Goal: Task Accomplishment & Management: Use online tool/utility

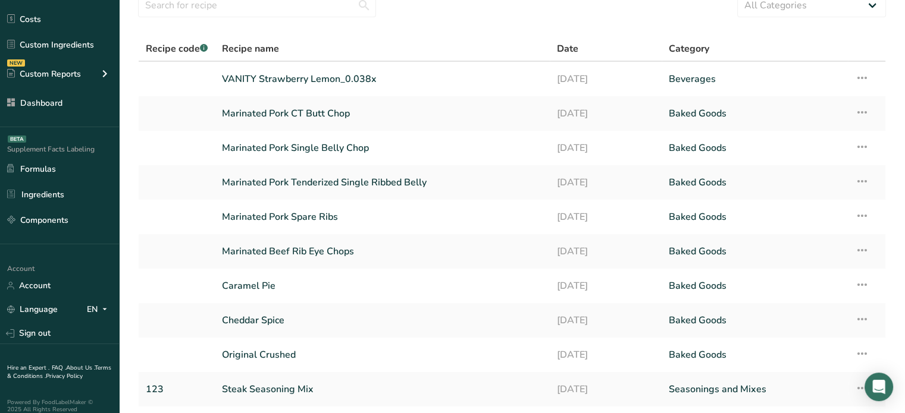
scroll to position [135, 0]
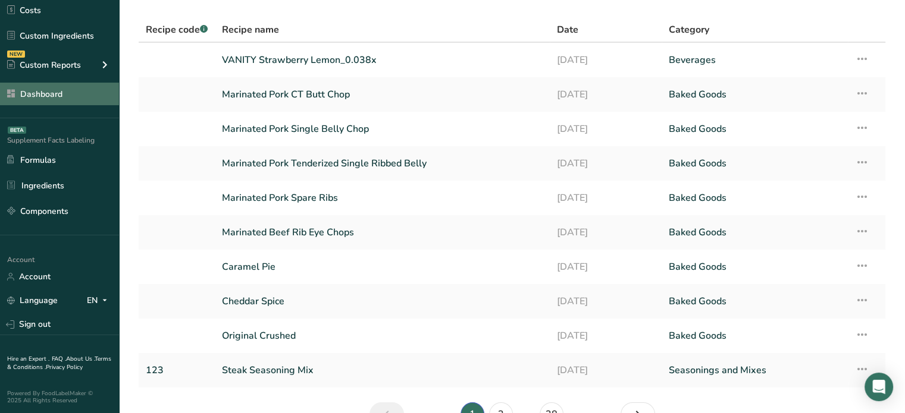
click at [59, 87] on link "Dashboard" at bounding box center [59, 94] width 119 height 23
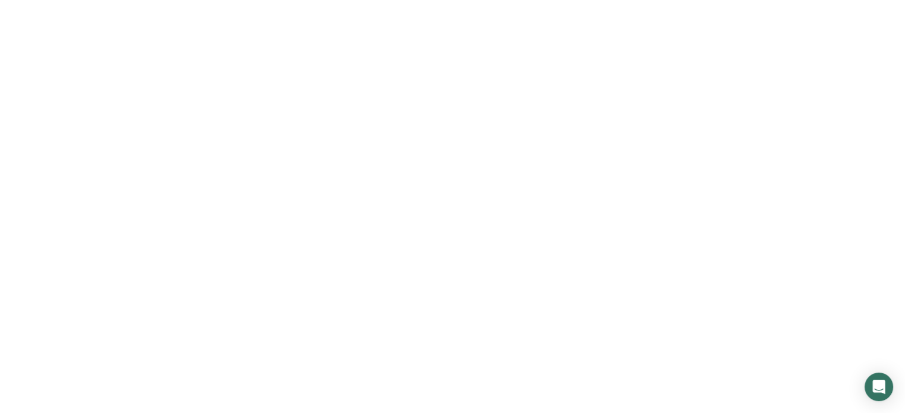
click at [59, 87] on link "Dashboard" at bounding box center [59, 94] width 119 height 23
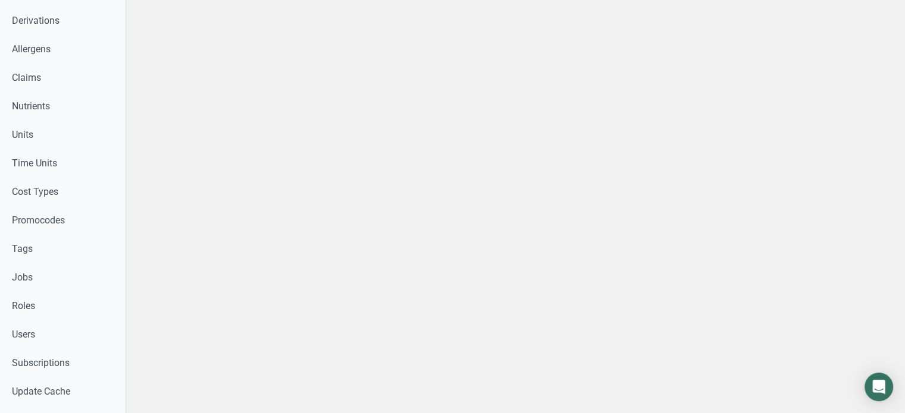
scroll to position [464, 0]
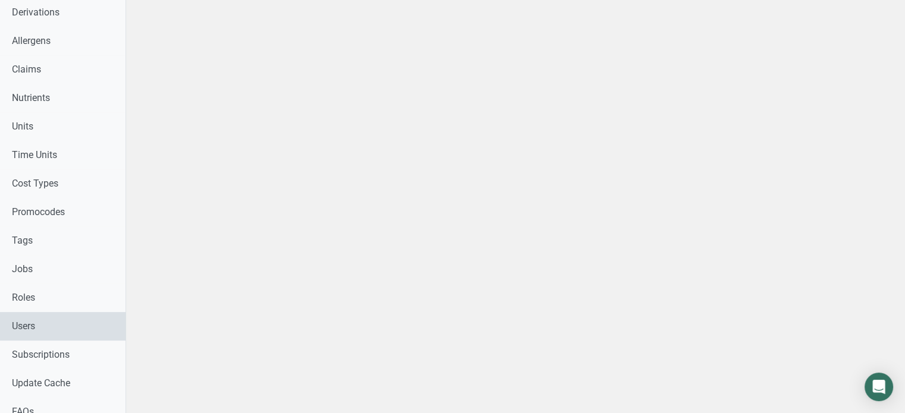
click at [55, 322] on link "Users" at bounding box center [63, 326] width 126 height 29
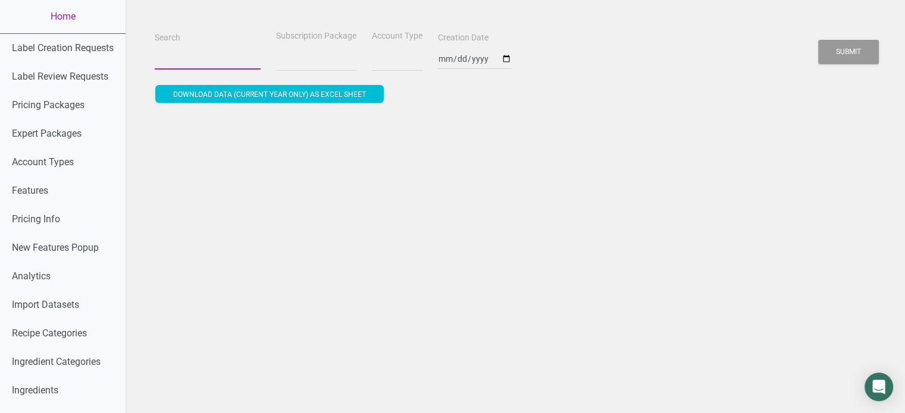
click at [180, 66] on input "Search" at bounding box center [208, 58] width 106 height 21
select select
paste input "ejtipton51@gmail.com"
type input "ejtipton51@gmail.com"
select select
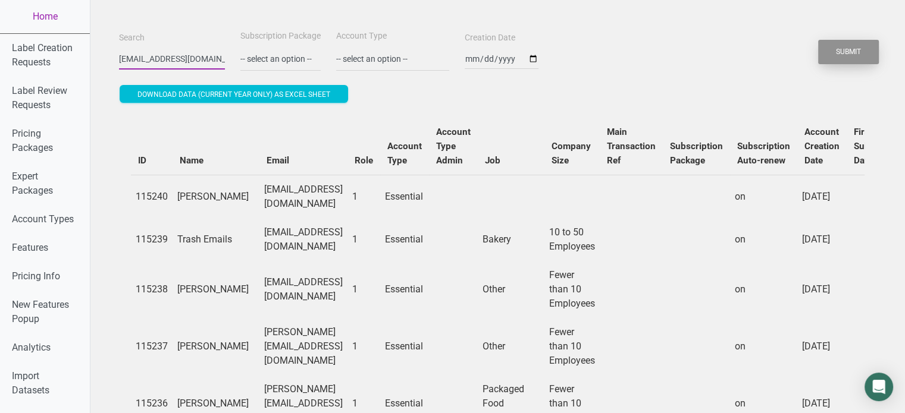
type input "ejtipton51@gmail.com"
click at [850, 54] on button "Submit" at bounding box center [848, 52] width 61 height 24
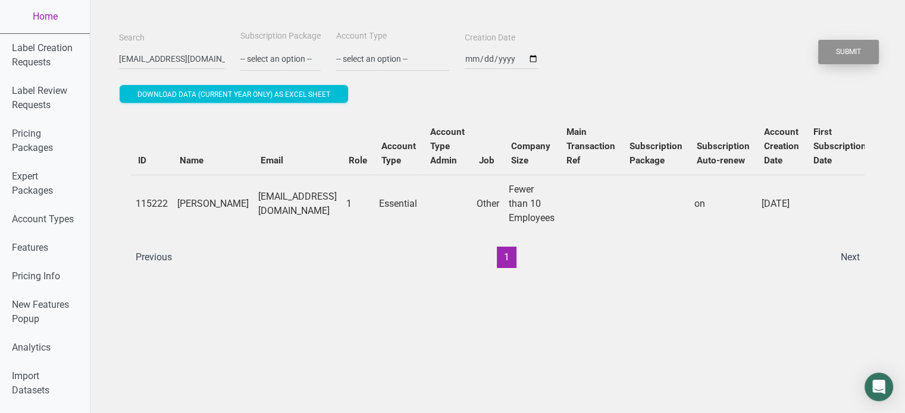
click at [840, 54] on button "Submit" at bounding box center [848, 52] width 61 height 24
click at [697, 264] on ul "Previous 1 Next" at bounding box center [498, 257] width 738 height 21
drag, startPoint x: 176, startPoint y: 198, endPoint x: 212, endPoint y: 211, distance: 38.2
click at [212, 211] on tr "115222 Errol Tipton ejtipton51@gmail.com 1 Essential Other Fewer than 10 Employ…" at bounding box center [708, 204] width 1155 height 58
copy td "Errol Tipton"
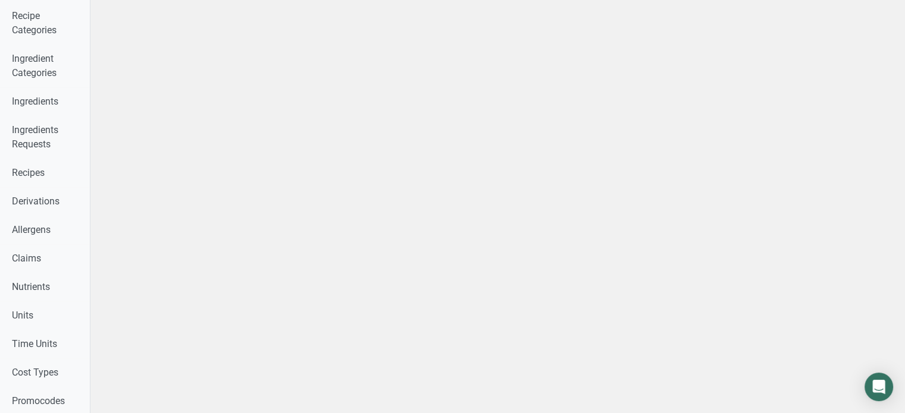
scroll to position [405, 0]
click at [46, 177] on link "Recipes" at bounding box center [45, 172] width 90 height 29
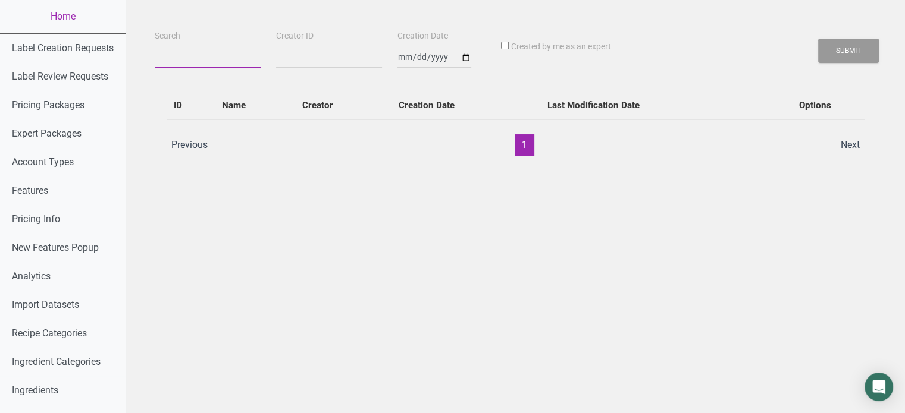
click at [187, 68] on input "Search" at bounding box center [208, 57] width 106 height 21
paste input "[PERSON_NAME]"
type input "Errol Tipton"
click at [818, 39] on button "Submit" at bounding box center [848, 51] width 61 height 24
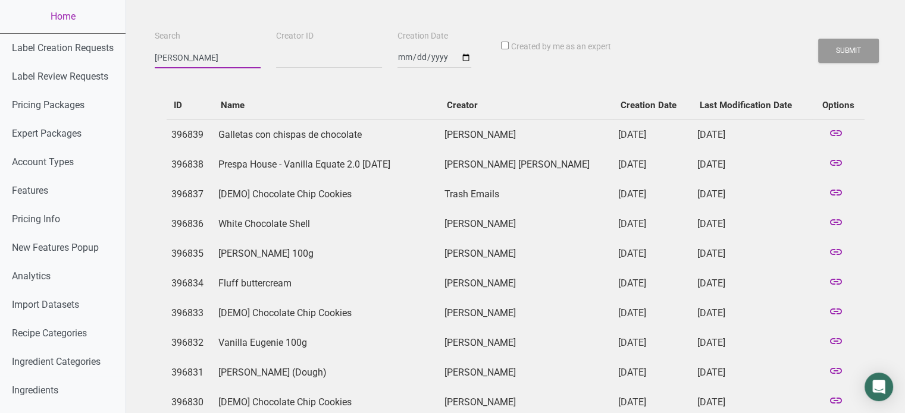
click at [818, 39] on button "Submit" at bounding box center [848, 51] width 61 height 24
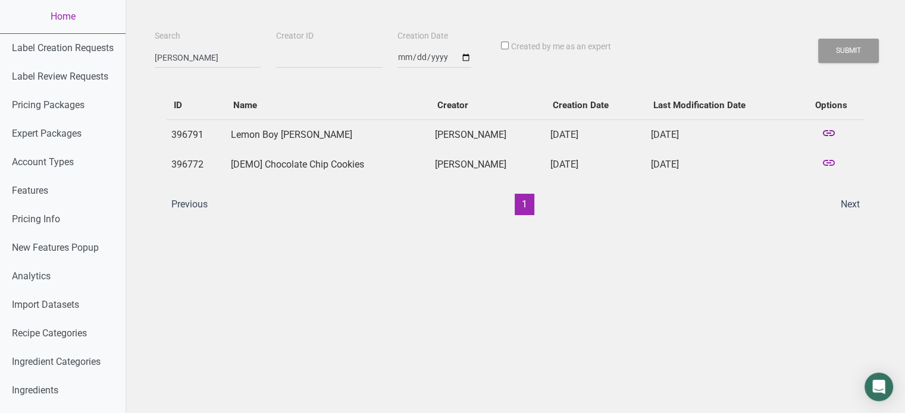
click at [830, 136] on icon at bounding box center [829, 134] width 14 height 17
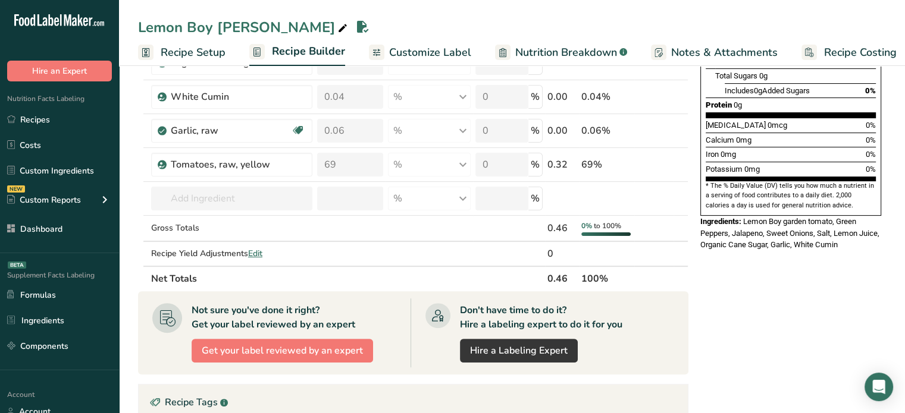
scroll to position [306, 0]
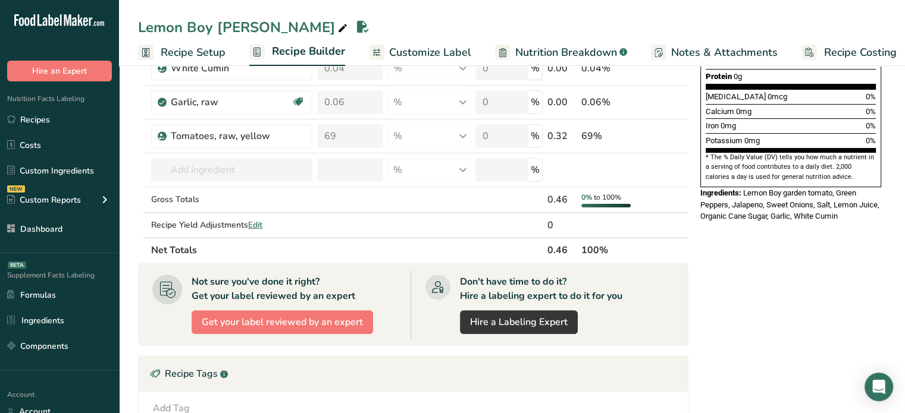
click at [553, 240] on th "0.46" at bounding box center [562, 249] width 34 height 25
copy th "0.46"
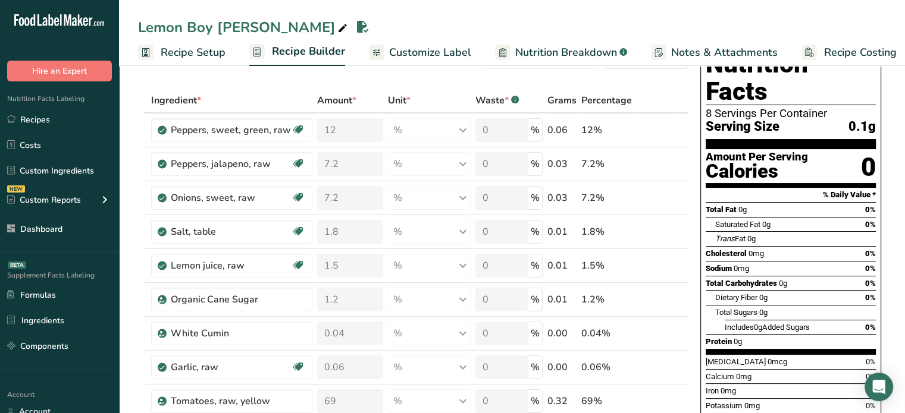
scroll to position [0, 0]
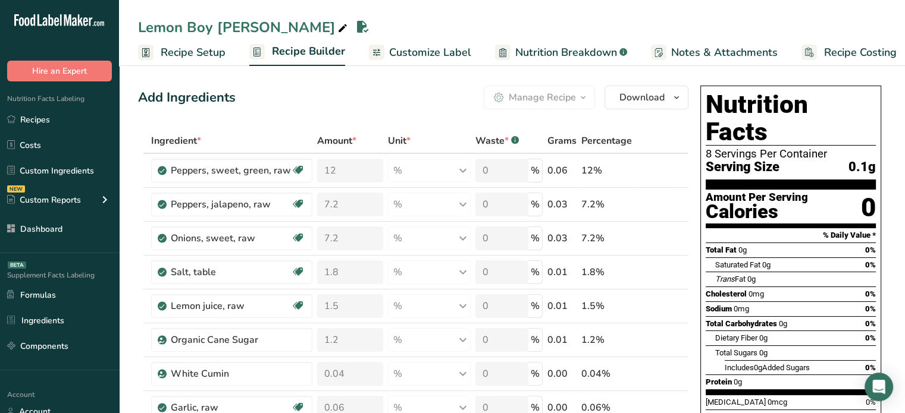
click at [213, 49] on span "Recipe Setup" at bounding box center [193, 53] width 65 height 16
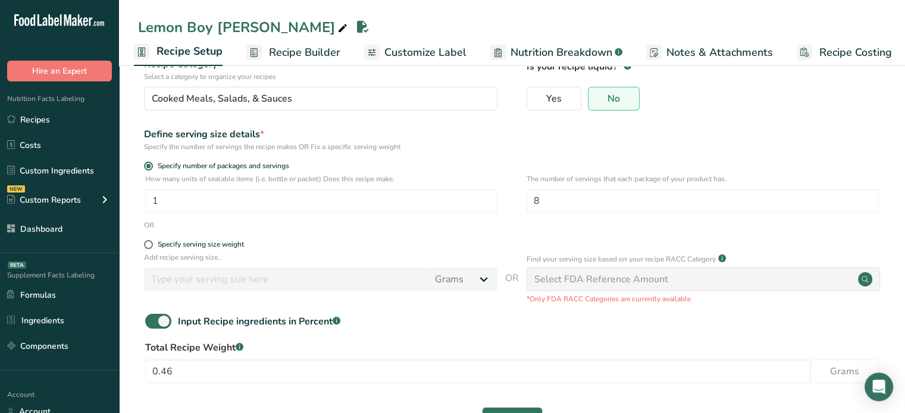
scroll to position [93, 0]
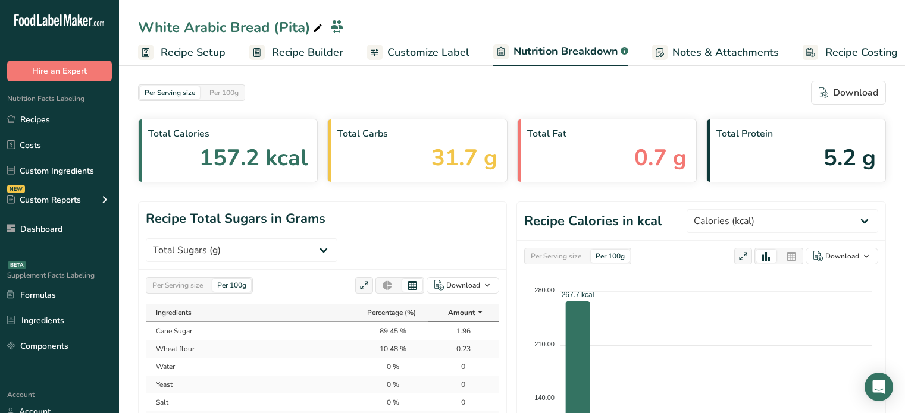
select select "Total Sugars"
select select "Calories"
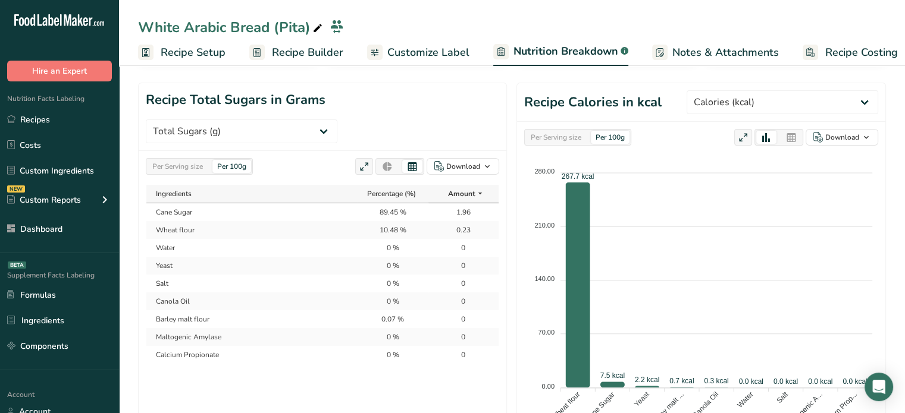
scroll to position [0, 11]
click at [356, 55] on div at bounding box center [363, 52] width 15 height 15
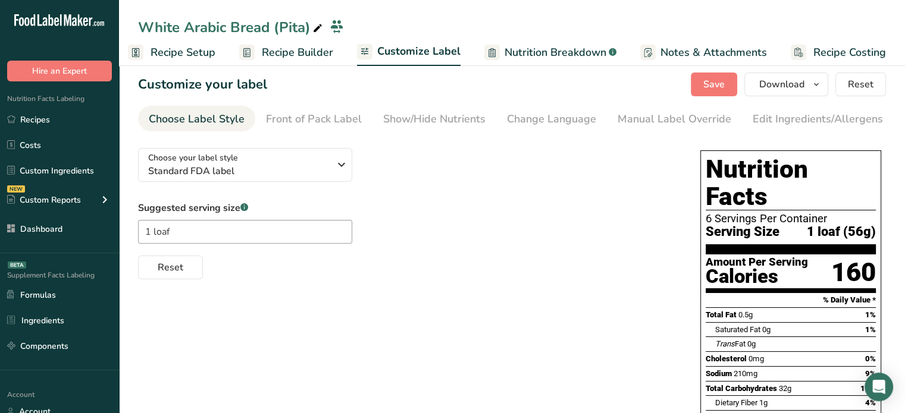
scroll to position [10, 0]
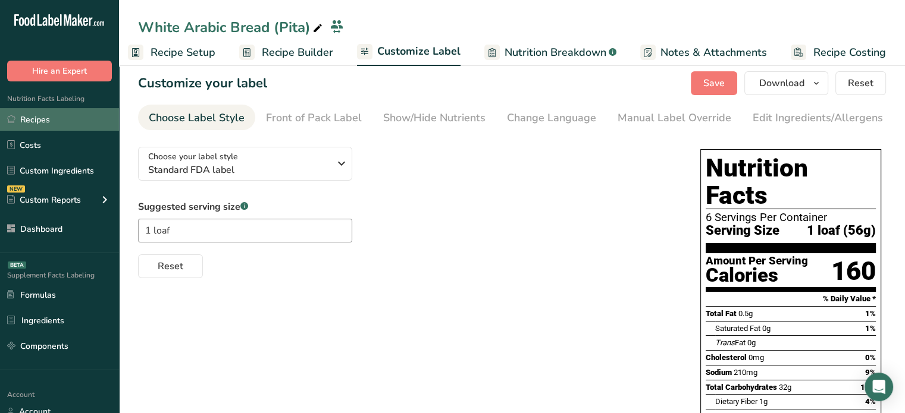
click at [86, 117] on link "Recipes" at bounding box center [59, 119] width 119 height 23
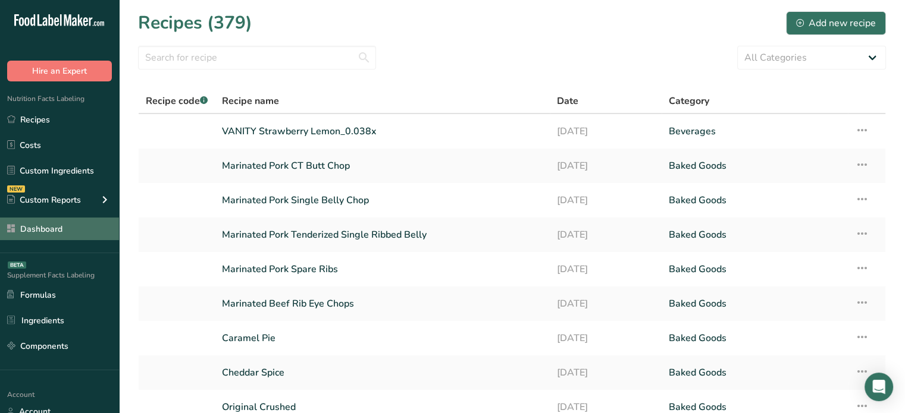
click at [84, 221] on link "Dashboard" at bounding box center [59, 229] width 119 height 23
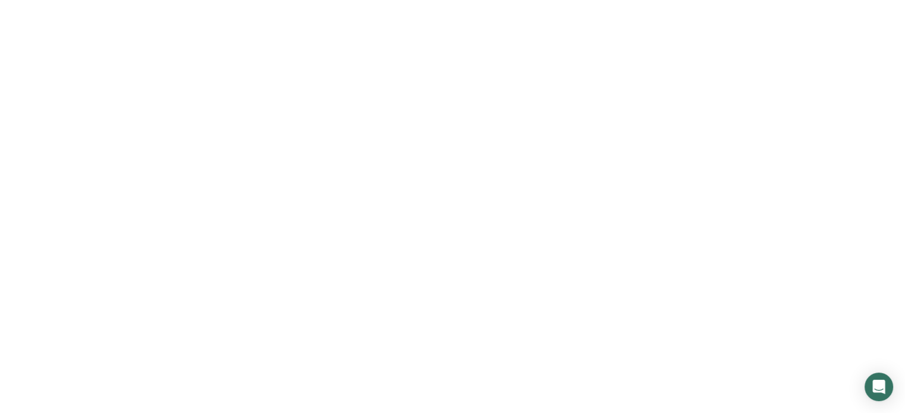
click at [84, 221] on link "Dashboard" at bounding box center [59, 229] width 119 height 23
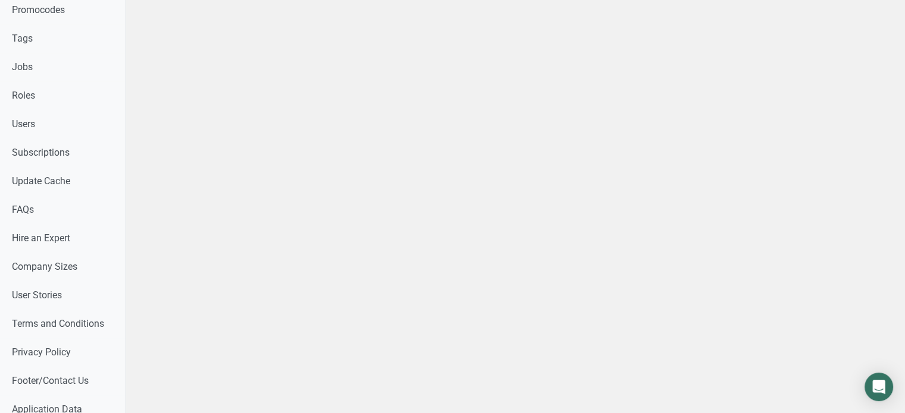
scroll to position [669, 0]
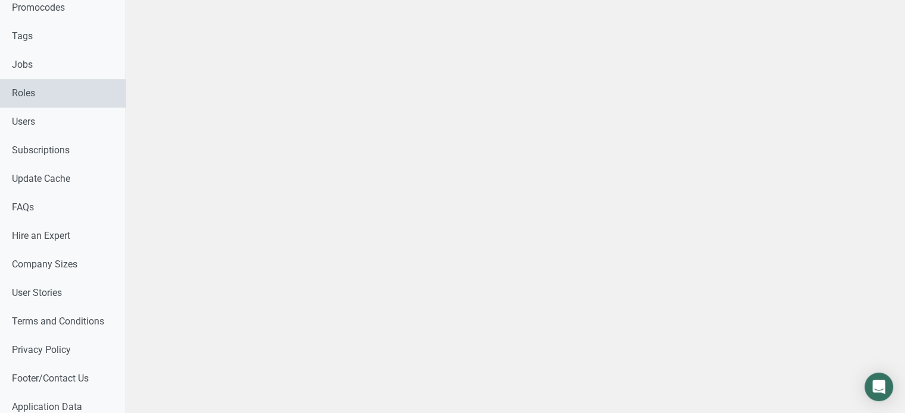
click at [90, 92] on link "Roles" at bounding box center [63, 93] width 126 height 29
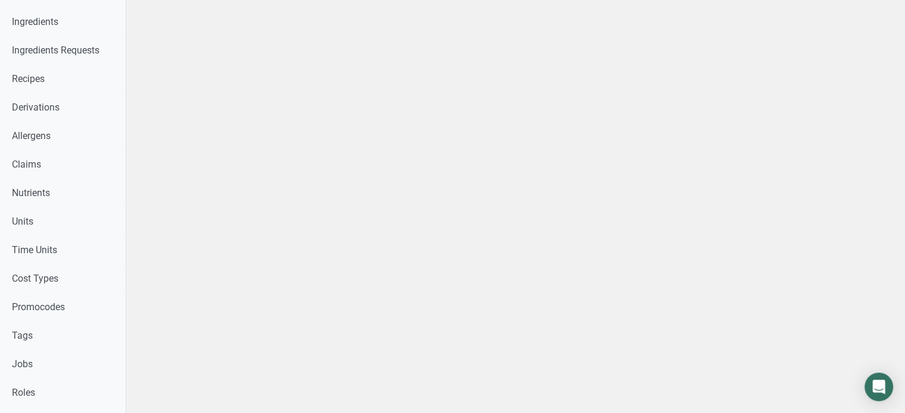
scroll to position [319, 0]
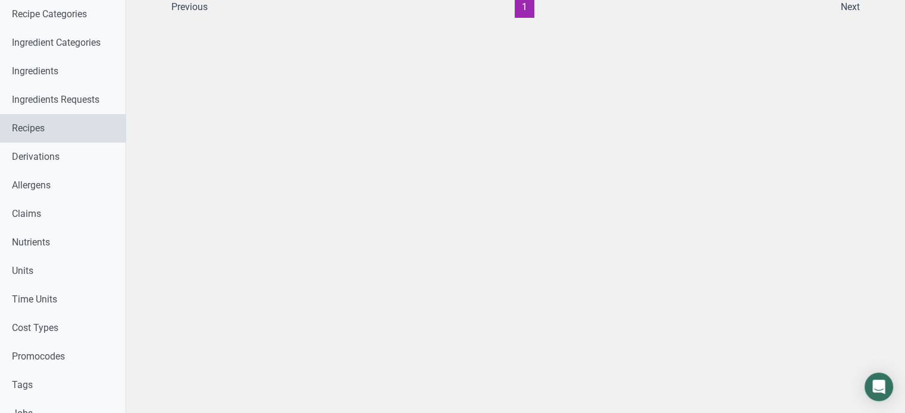
click at [106, 134] on link "Recipes" at bounding box center [63, 128] width 126 height 29
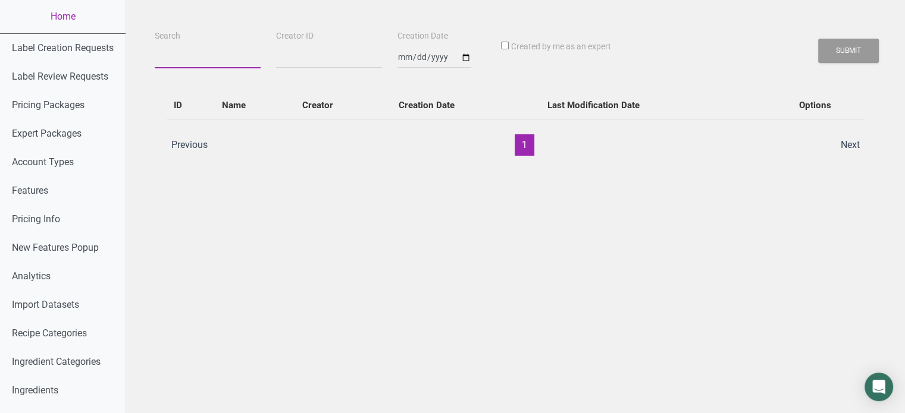
click at [181, 62] on input "Search" at bounding box center [208, 57] width 106 height 21
type input "Fadhil"
click at [818, 39] on button "Submit" at bounding box center [848, 51] width 61 height 24
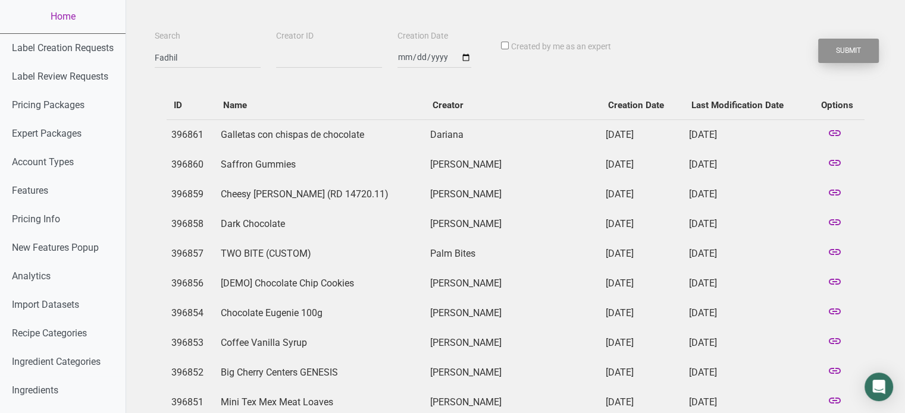
click at [835, 52] on button "Submit" at bounding box center [848, 51] width 61 height 24
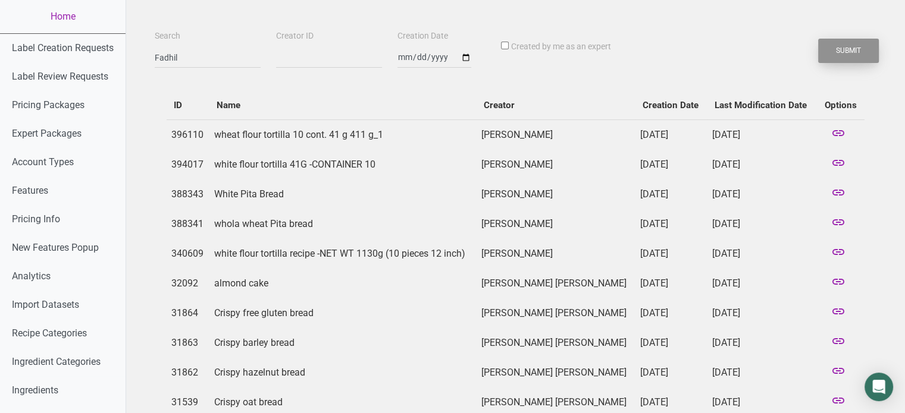
click at [858, 47] on button "Submit" at bounding box center [848, 51] width 61 height 24
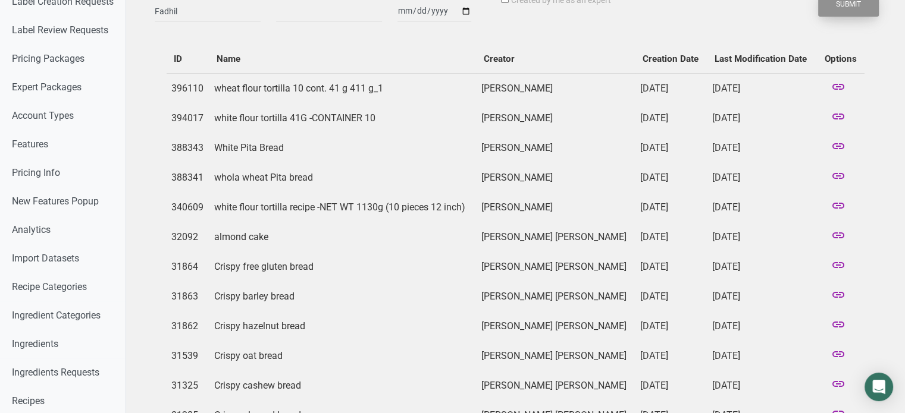
scroll to position [45, 0]
click at [325, 209] on td "white flour tortilla recipe -NET WT 1130g (10 pieces 12 inch)" at bounding box center [342, 209] width 267 height 30
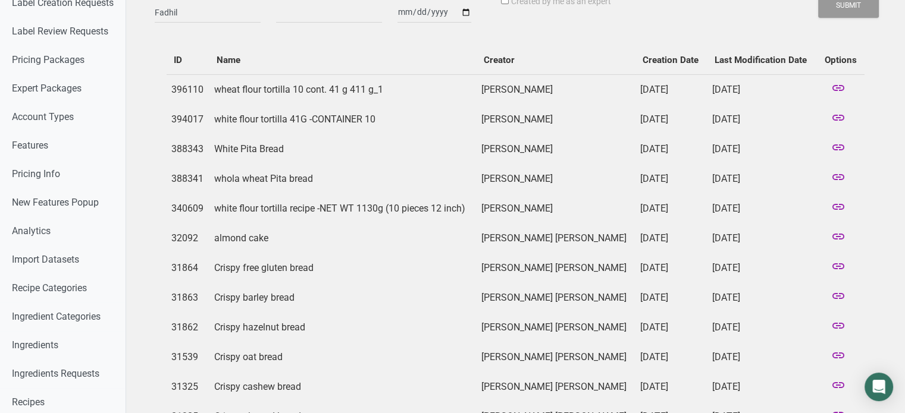
click at [316, 174] on td "whola wheat Pita bread" at bounding box center [342, 179] width 267 height 30
drag, startPoint x: 304, startPoint y: 156, endPoint x: 456, endPoint y: 131, distance: 153.7
click at [456, 131] on tbody "396110 wheat flour tortilla 10 cont. 41 g 411 g_1 Fadhil Fadhil Mon Aug 25 2025…" at bounding box center [516, 253] width 698 height 358
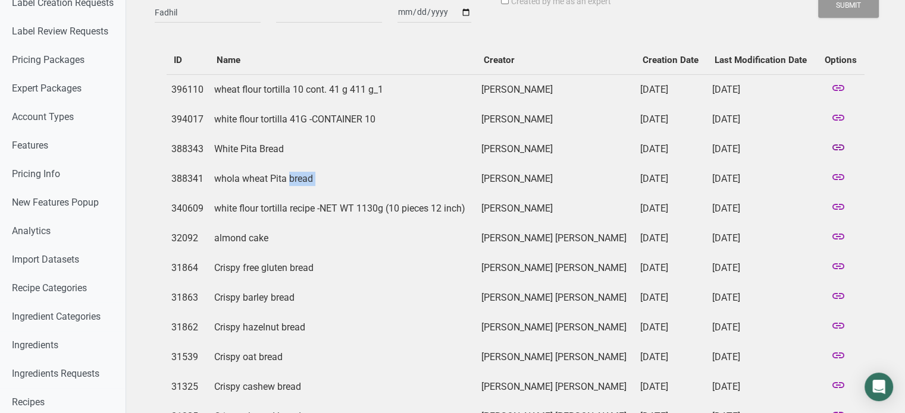
click at [837, 143] on icon at bounding box center [838, 148] width 14 height 17
click at [842, 175] on icon at bounding box center [838, 178] width 14 height 17
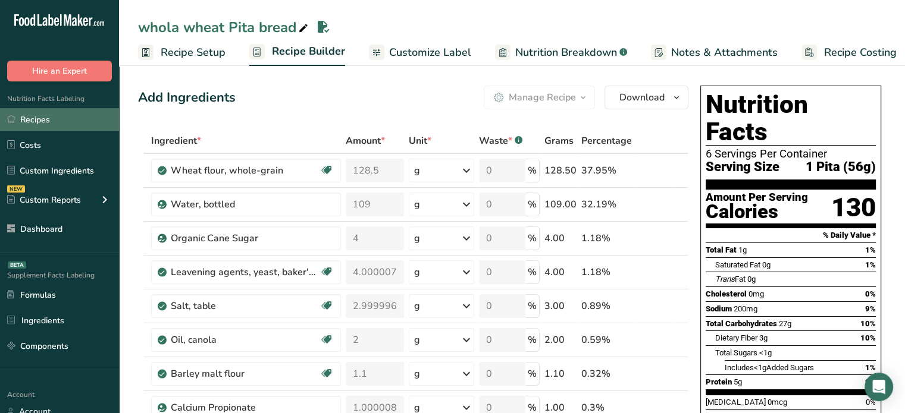
click at [82, 114] on link "Recipes" at bounding box center [59, 119] width 119 height 23
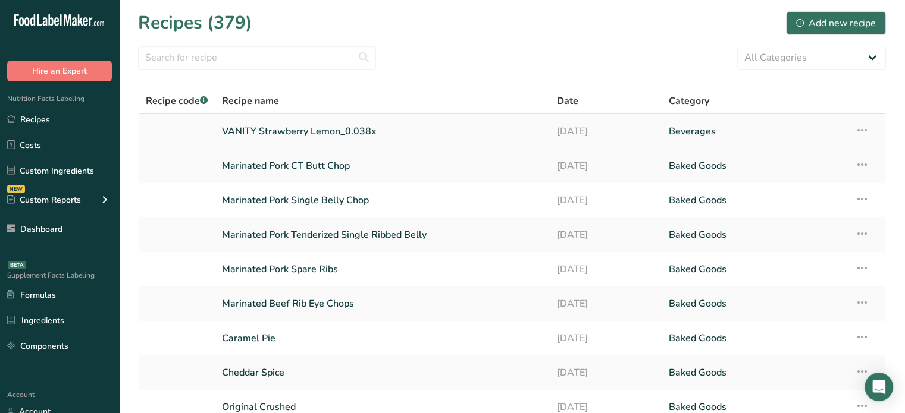
click at [289, 129] on link "VANITY Strawberry Lemon_0.038x" at bounding box center [382, 131] width 321 height 25
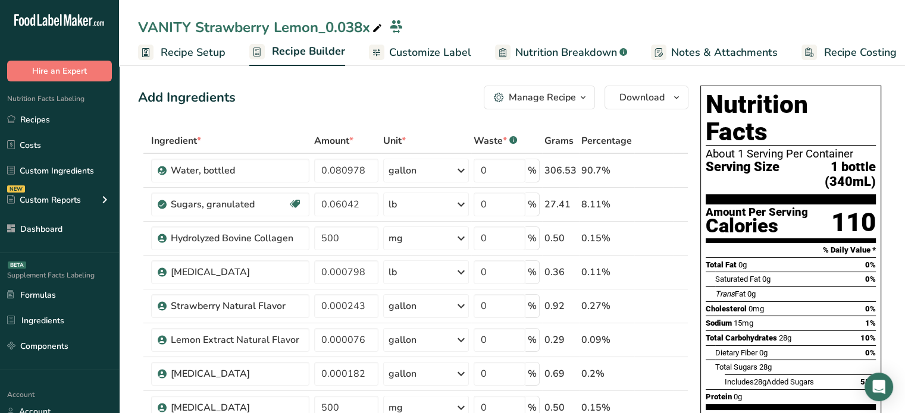
click at [427, 49] on span "Customize Label" at bounding box center [430, 53] width 82 height 16
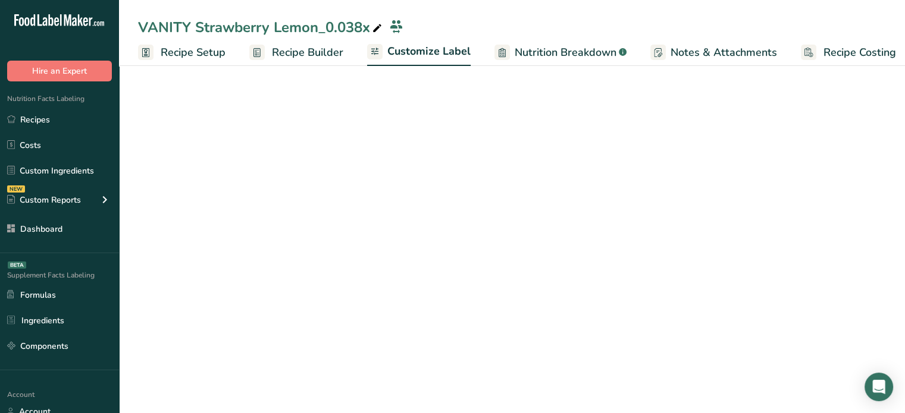
scroll to position [0, 10]
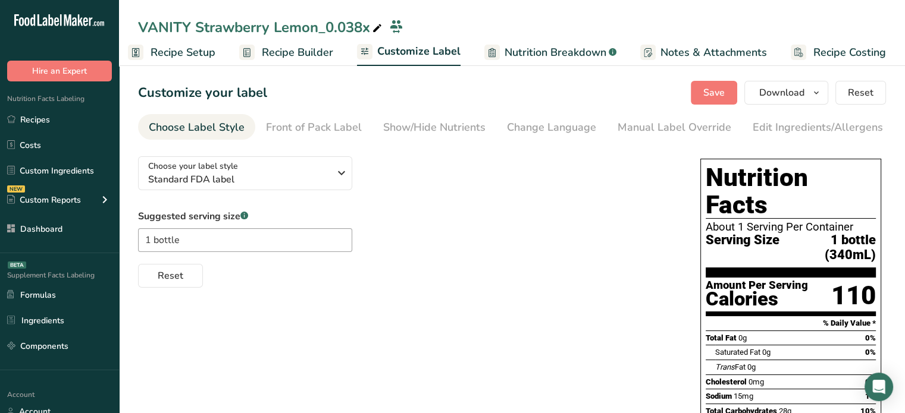
click at [559, 60] on link "Nutrition Breakdown .a-a{fill:#347362;}.b-a{fill:#fff;}" at bounding box center [550, 52] width 132 height 27
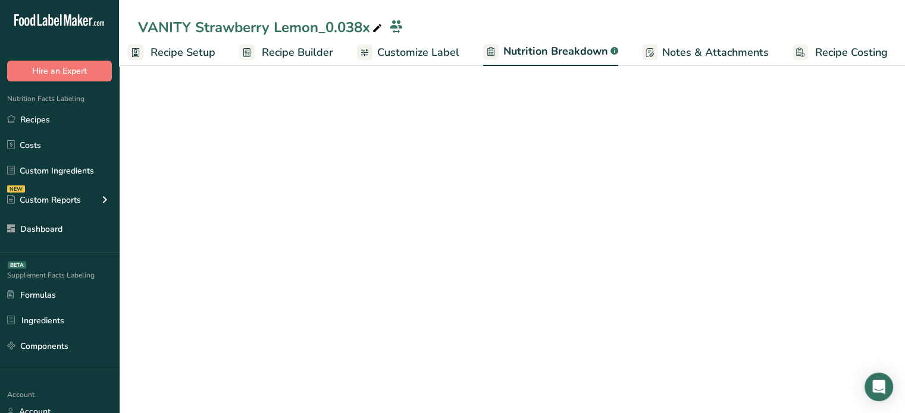
scroll to position [0, 11]
select select "Calories"
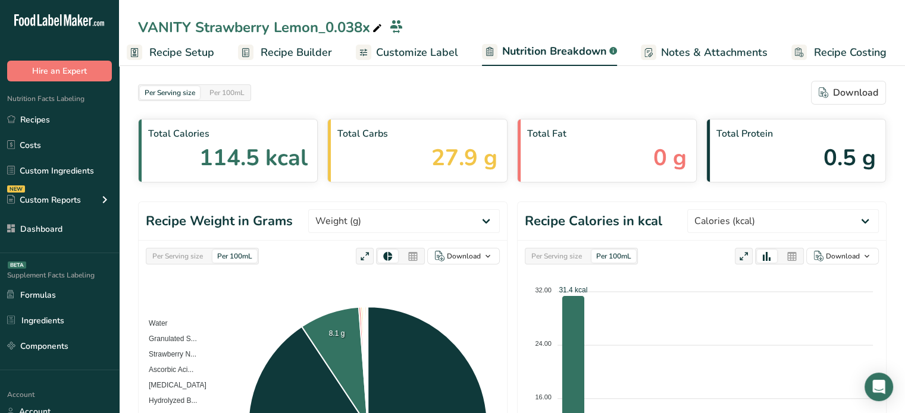
click at [202, 261] on div "Per Serving size" at bounding box center [178, 256] width 60 height 13
click at [414, 252] on icon at bounding box center [413, 257] width 11 height 17
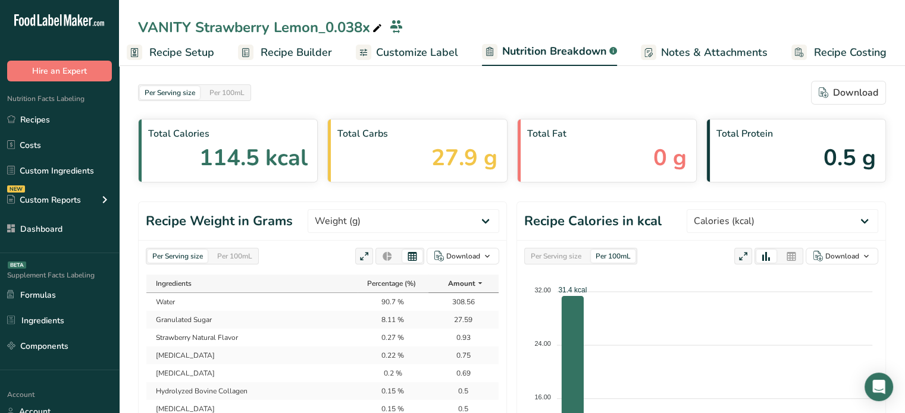
click at [294, 253] on div "Per Serving size Per 100mL Download As image (.png) As table (.xlsx)" at bounding box center [322, 256] width 353 height 17
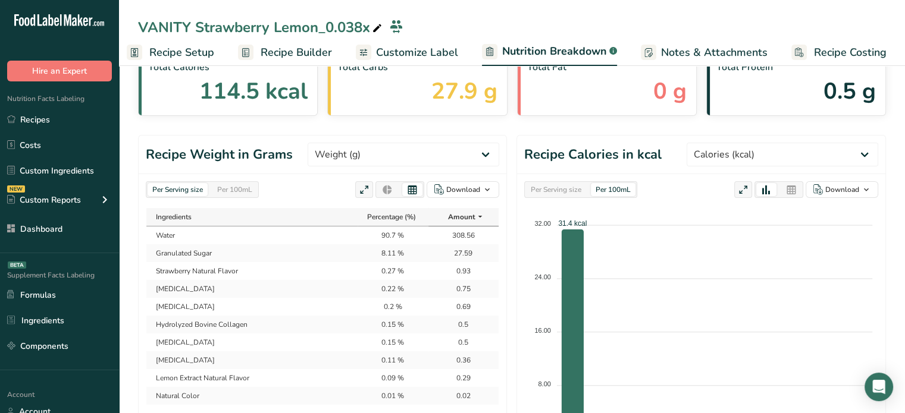
scroll to position [119, 0]
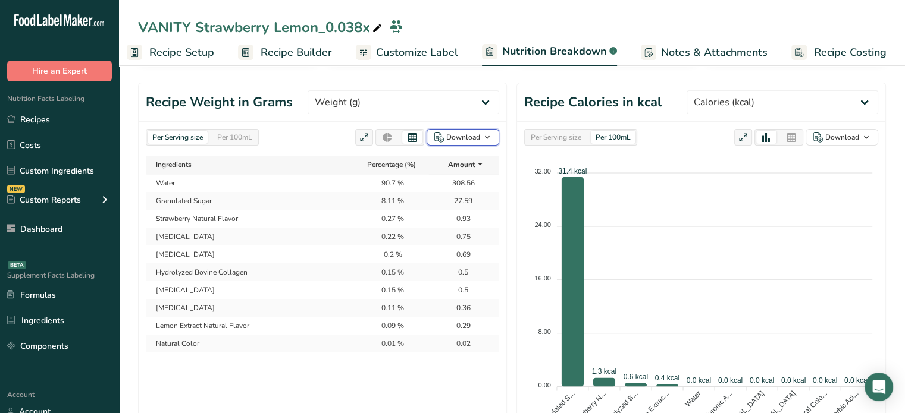
click at [456, 137] on div "Download" at bounding box center [463, 137] width 34 height 11
click at [459, 165] on div "As image (.png)" at bounding box center [459, 160] width 65 height 15
click at [492, 101] on select "Weight (g) Calories (kcal) Energy KJ (kj) Total Fat (g) Saturated Fat (g) Trans…" at bounding box center [404, 102] width 192 height 24
select select "Protein"
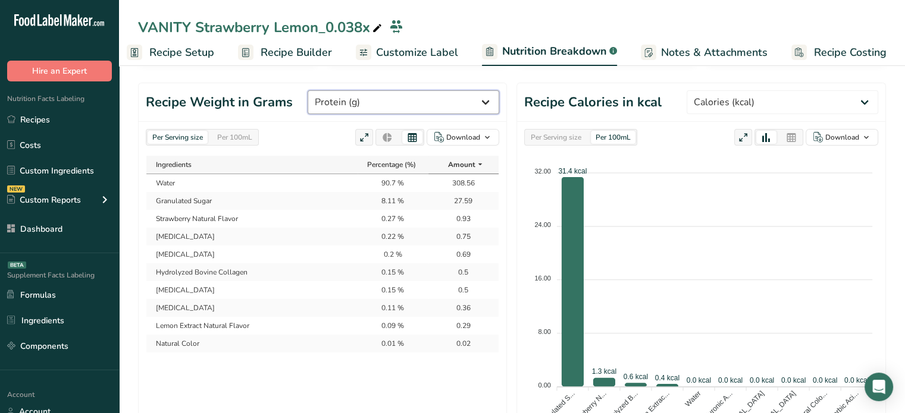
click at [353, 90] on select "Weight (g) Calories (kcal) Energy KJ (kj) Total Fat (g) Saturated Fat (g) Trans…" at bounding box center [404, 102] width 192 height 24
click at [412, 136] on icon at bounding box center [412, 137] width 11 height 11
click at [416, 108] on select "Weight (g) Calories (kcal) Energy KJ (kj) Total Fat (g) Saturated Fat (g) Trans…" at bounding box center [404, 102] width 192 height 24
click at [324, 59] on span "Recipe Builder" at bounding box center [296, 53] width 71 height 16
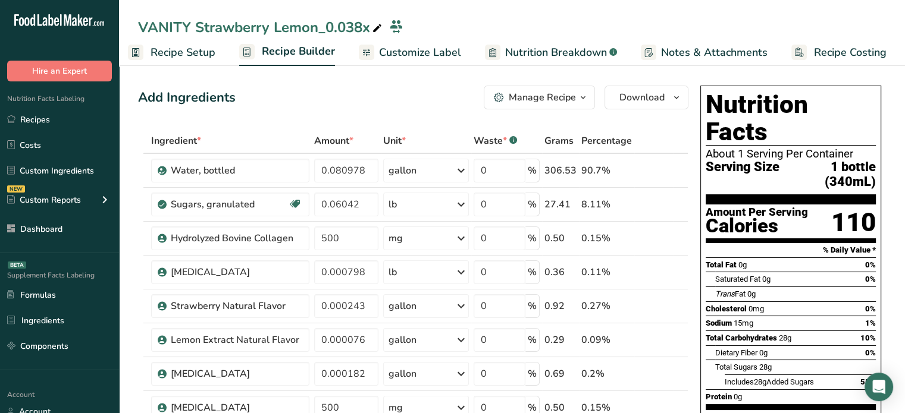
click at [446, 49] on span "Customize Label" at bounding box center [420, 53] width 82 height 16
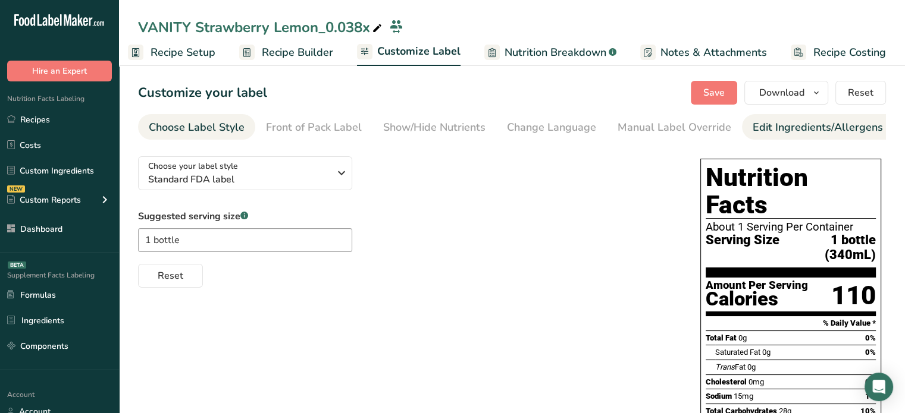
click at [753, 122] on div "Edit Ingredients/Allergens List" at bounding box center [828, 128] width 151 height 16
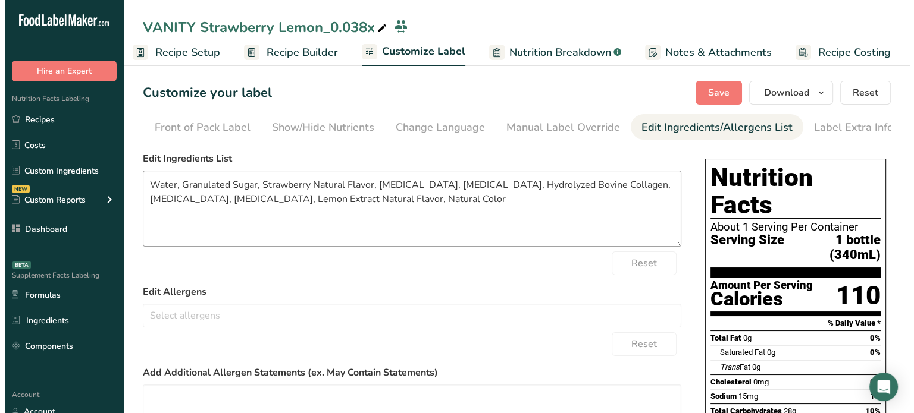
scroll to position [0, 117]
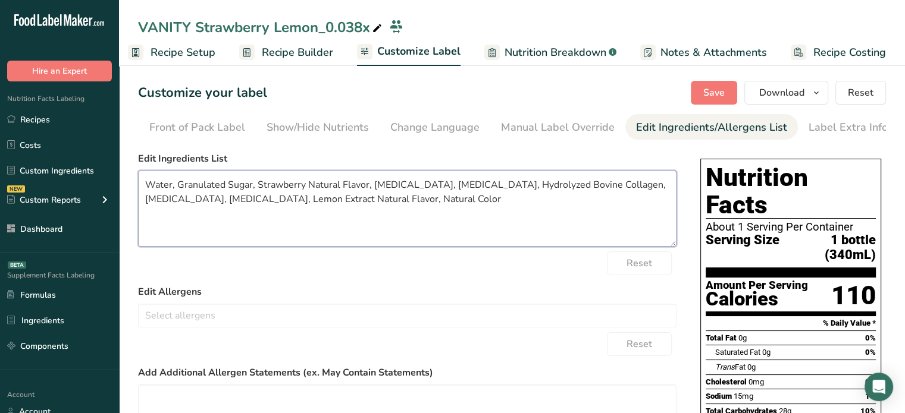
click at [459, 211] on textarea "Water, Granulated Sugar, Strawberry Natural Flavor, Ascorbic Acid, Citric Acid,…" at bounding box center [407, 209] width 538 height 76
type textarea "Water, Granulated Sugar, Strawberry Natural Flavor, [MEDICAL_DATA], [MEDICAL_DA…"
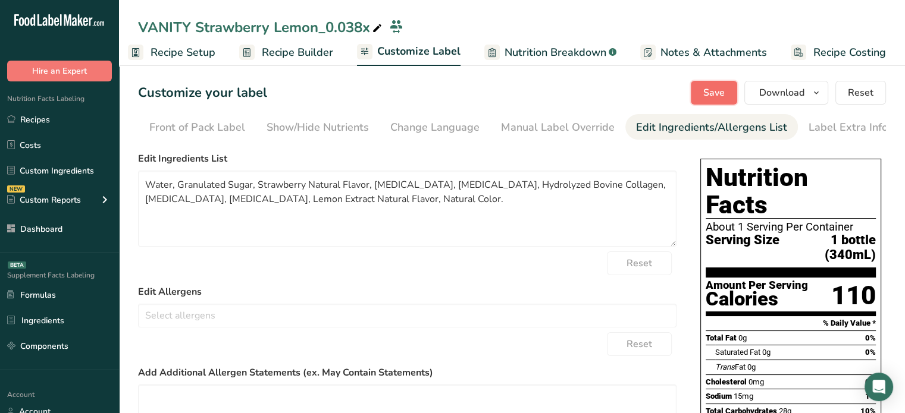
click at [705, 95] on span "Save" at bounding box center [713, 93] width 21 height 14
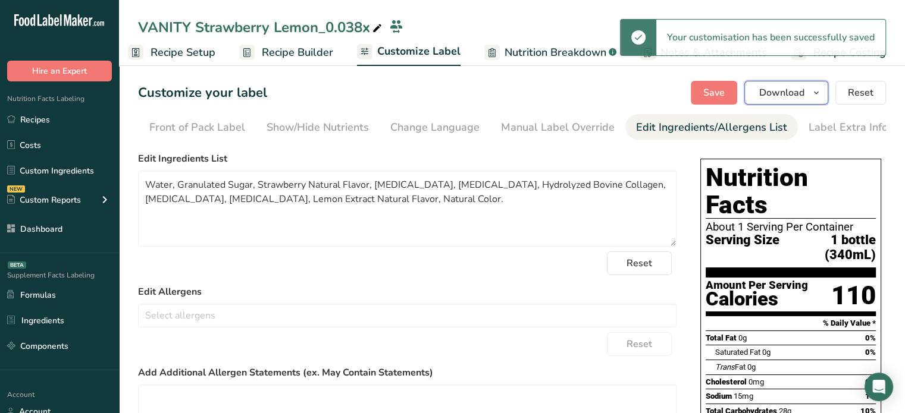
click at [799, 92] on span "Download" at bounding box center [781, 93] width 45 height 14
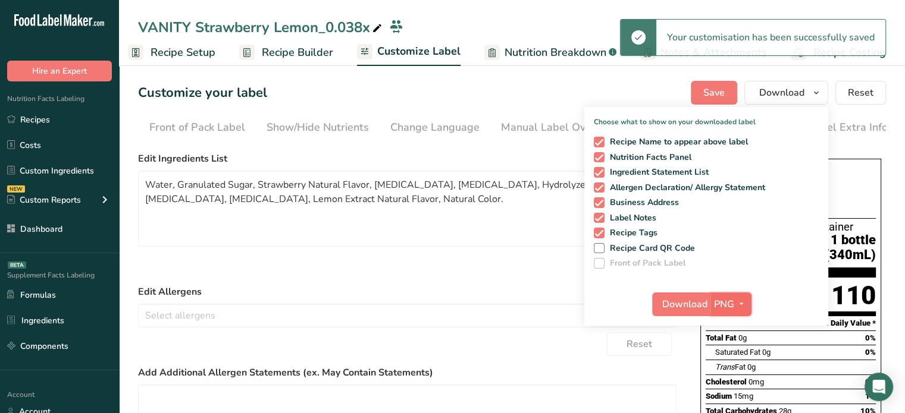
click at [729, 298] on span "PNG" at bounding box center [724, 304] width 20 height 14
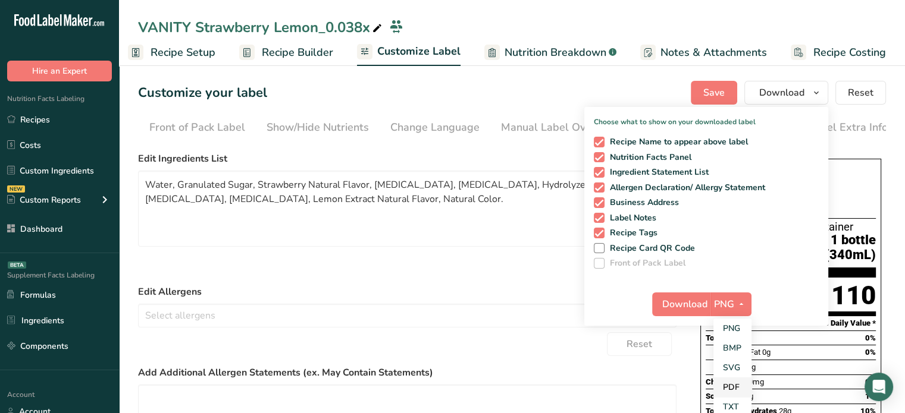
click at [741, 390] on link "PDF" at bounding box center [732, 388] width 38 height 20
click at [649, 147] on span "Recipe Name to appear above label" at bounding box center [676, 142] width 144 height 11
click at [601, 146] on input "Recipe Name to appear above label" at bounding box center [598, 142] width 8 height 8
checkbox input "false"
click at [616, 233] on span "Recipe Tags" at bounding box center [631, 233] width 54 height 11
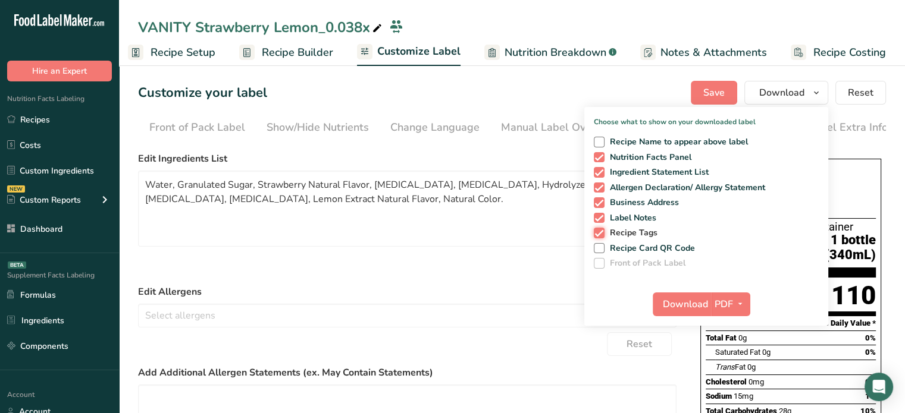
click at [601, 233] on input "Recipe Tags" at bounding box center [598, 233] width 8 height 8
checkbox input "false"
click at [696, 302] on span "Download" at bounding box center [685, 304] width 45 height 14
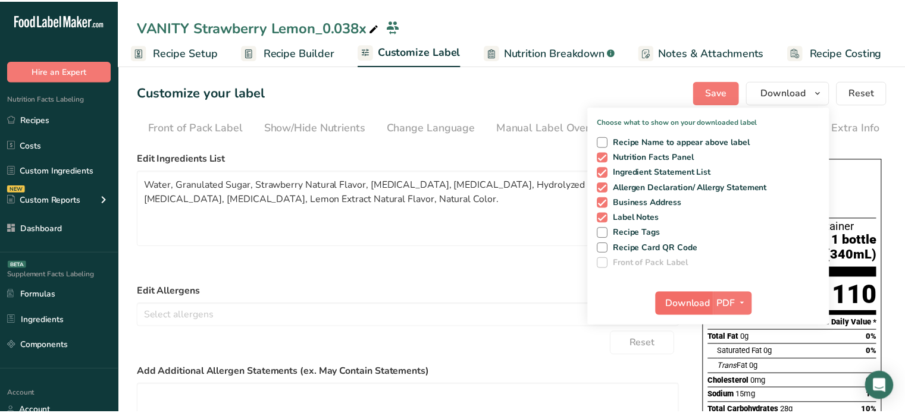
scroll to position [0, 1]
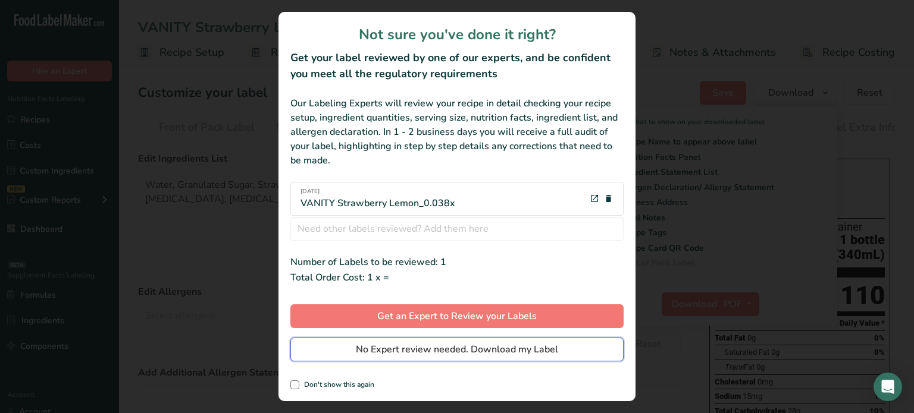
click at [485, 349] on span "No Expert review needed. Download my Label" at bounding box center [457, 350] width 202 height 14
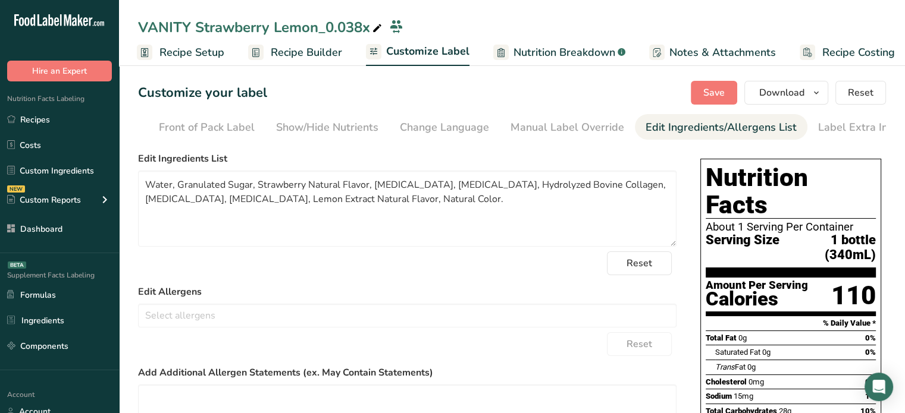
click at [532, 52] on span "Nutrition Breakdown" at bounding box center [564, 53] width 102 height 16
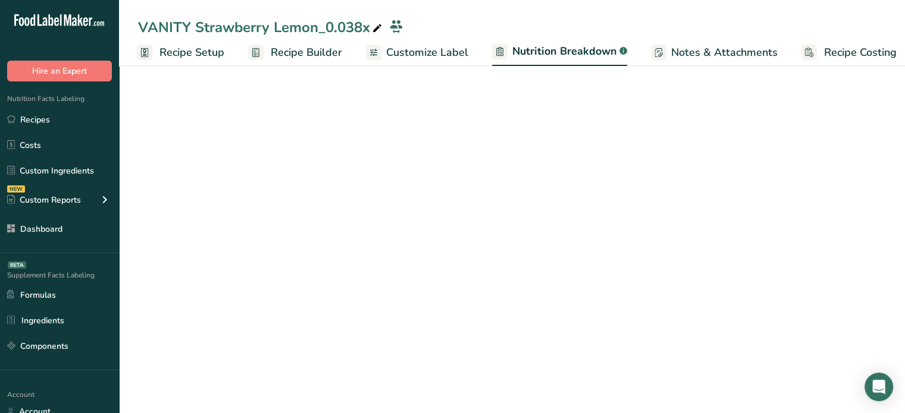
scroll to position [0, 11]
select select "Calories"
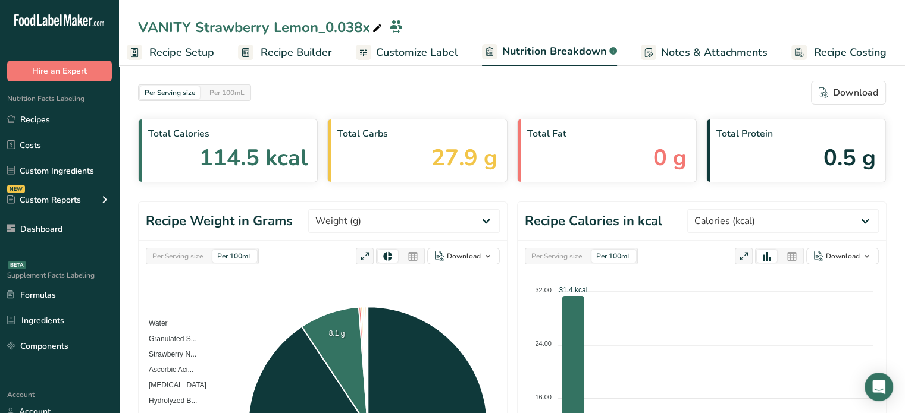
click at [192, 265] on div "Per Serving size Per 100mL Download As image (.png) As table (.xlsx) Water Gran…" at bounding box center [323, 414] width 368 height 347
click at [196, 261] on div "Per Serving size" at bounding box center [178, 256] width 60 height 13
click at [420, 250] on div at bounding box center [413, 256] width 20 height 13
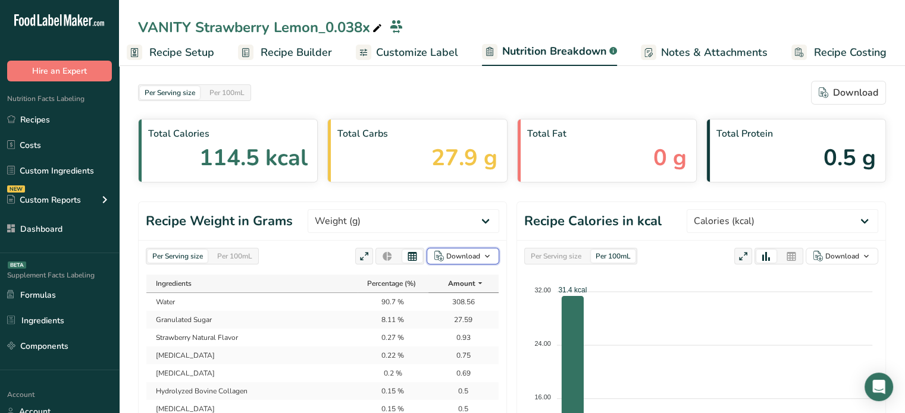
click at [463, 253] on div "Download" at bounding box center [463, 256] width 34 height 11
click at [469, 283] on div "As image (.png)" at bounding box center [459, 279] width 65 height 15
click at [688, 83] on div "Per Serving size Per 100mL Download" at bounding box center [512, 93] width 748 height 24
click at [462, 256] on div "Download" at bounding box center [463, 256] width 34 height 11
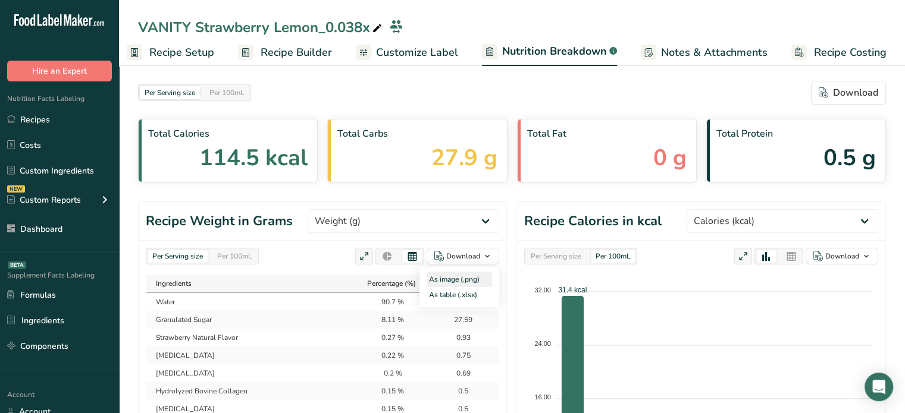
click at [461, 281] on div "As image (.png)" at bounding box center [459, 279] width 65 height 15
click at [475, 279] on div "As image (.png)" at bounding box center [459, 279] width 65 height 15
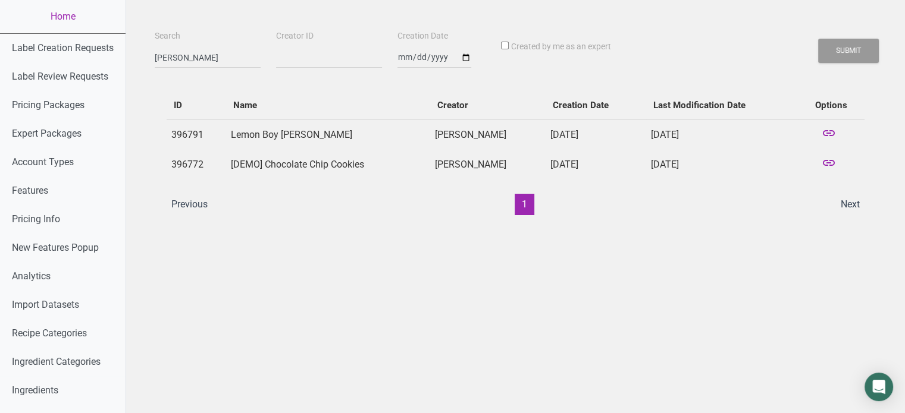
click at [446, 134] on td "[PERSON_NAME]" at bounding box center [487, 135] width 115 height 30
click at [446, 134] on td "Errol Tipton" at bounding box center [487, 135] width 115 height 30
copy td "Errol Tipton"
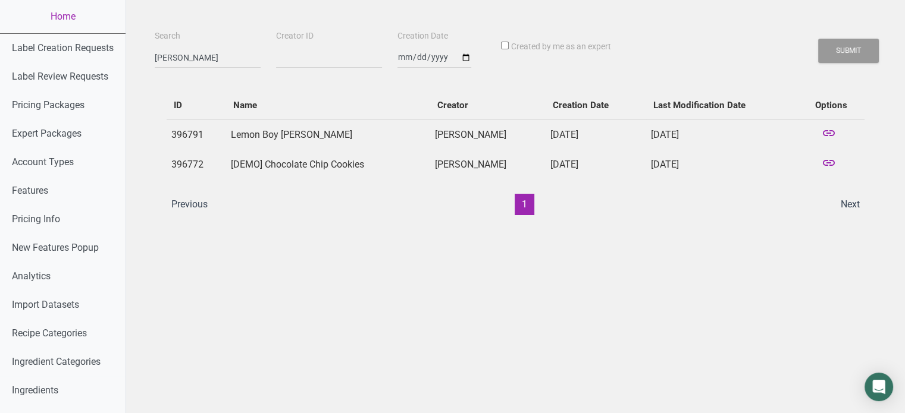
drag, startPoint x: 242, startPoint y: 349, endPoint x: 211, endPoint y: 424, distance: 81.3
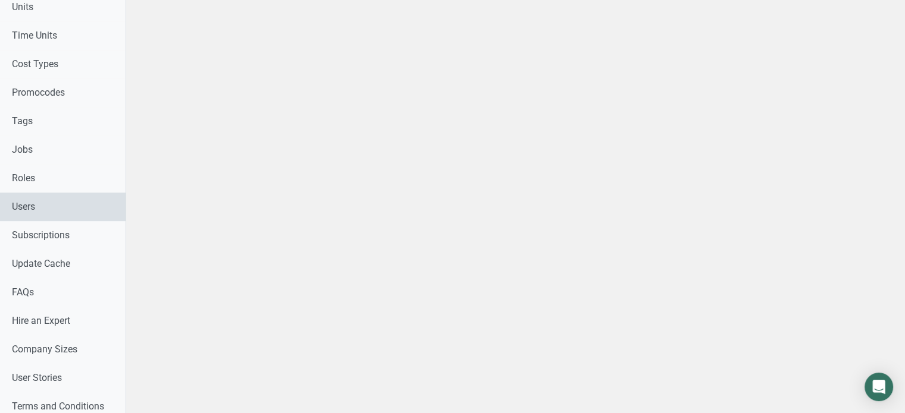
click at [59, 220] on link "Users" at bounding box center [63, 207] width 126 height 29
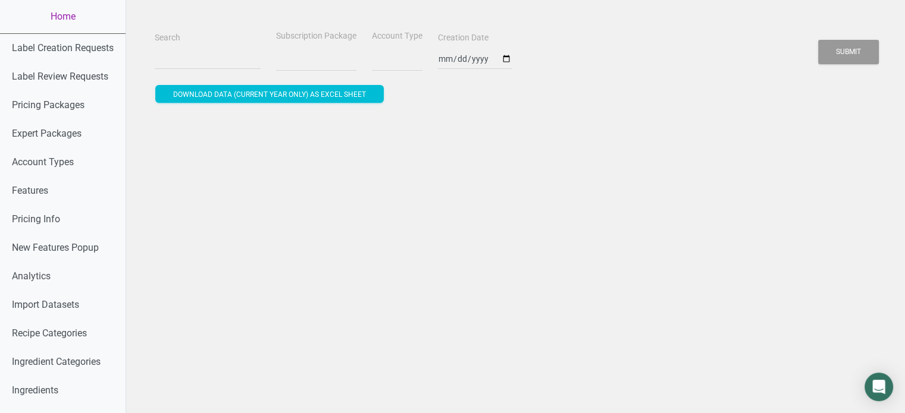
click at [198, 45] on div "Search" at bounding box center [208, 50] width 112 height 40
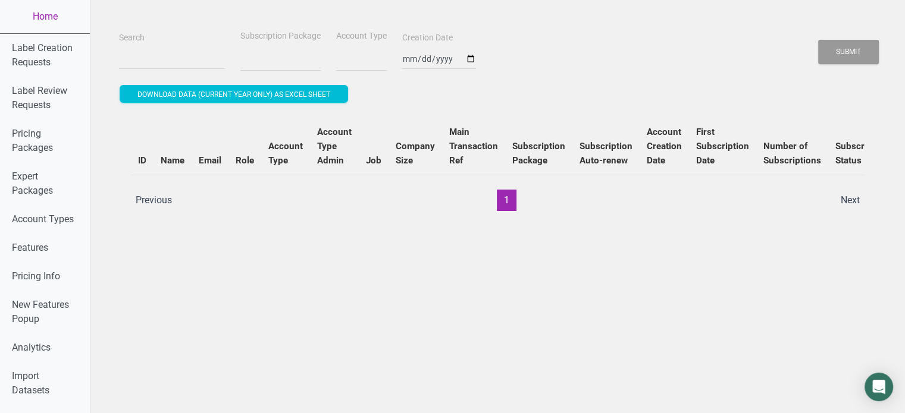
select select
click at [195, 55] on input "Search" at bounding box center [172, 58] width 106 height 21
paste input "Errol Tipton"
type input "Errol Tipton"
select select
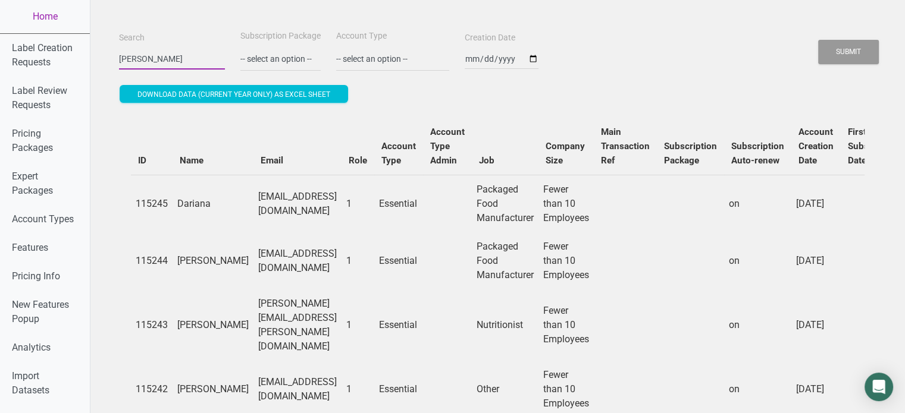
type input "Errol Tipton"
click at [818, 40] on button "Submit" at bounding box center [848, 52] width 61 height 24
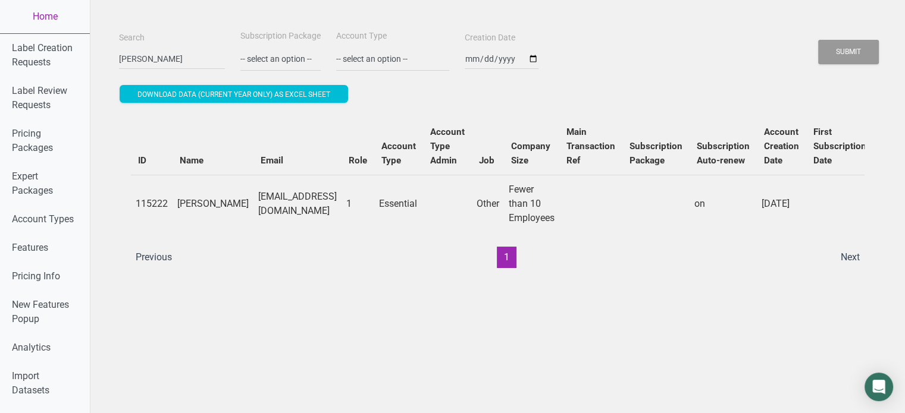
click at [394, 261] on ul "Previous 1 Next" at bounding box center [498, 257] width 738 height 21
click at [268, 203] on td "ejtipton51@gmail.com" at bounding box center [297, 204] width 88 height 58
copy td "ejtipton51@gmail.com"
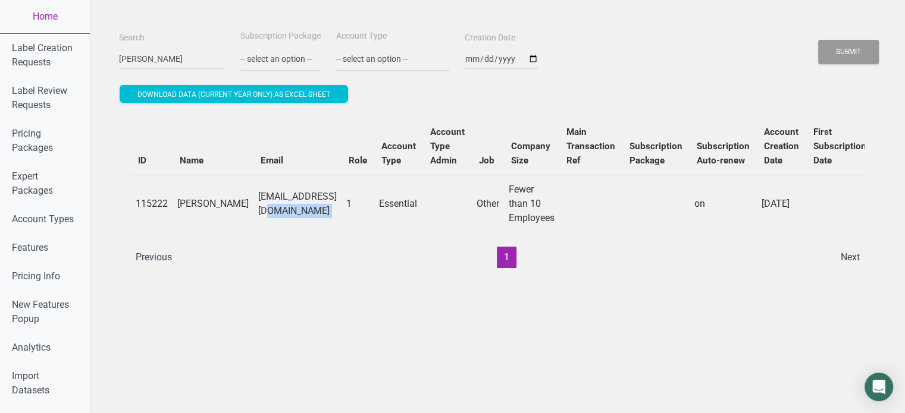
click at [272, 209] on td "ejtipton51@gmail.com" at bounding box center [297, 204] width 88 height 58
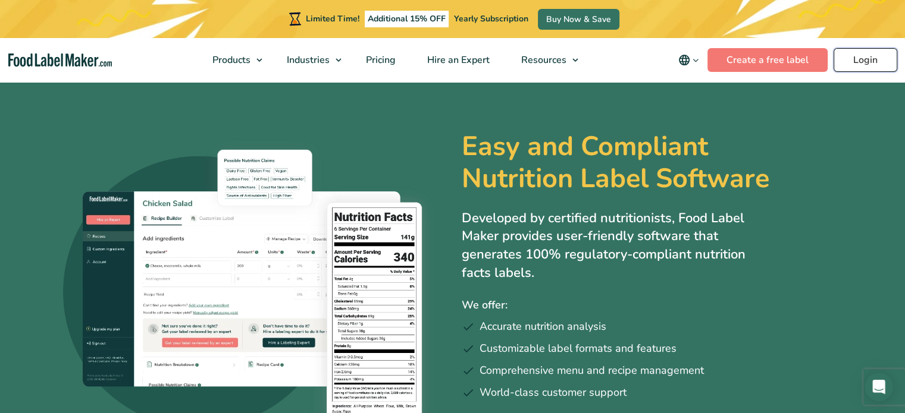
click at [854, 57] on link "Login" at bounding box center [865, 60] width 64 height 24
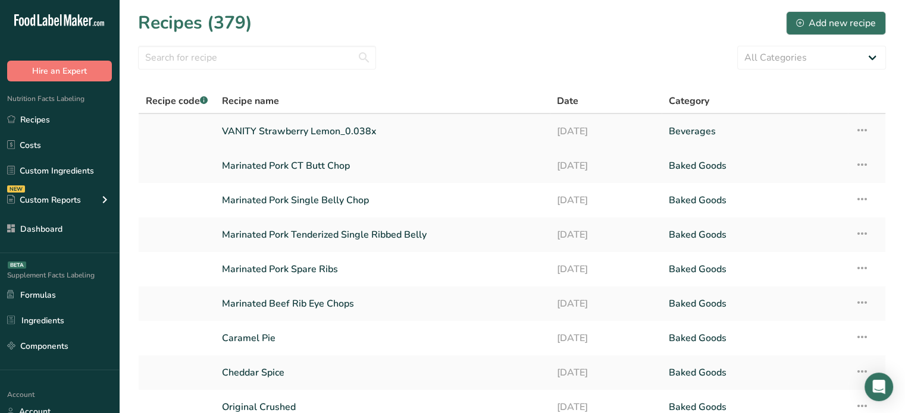
click at [570, 127] on link "[DATE]" at bounding box center [606, 131] width 98 height 25
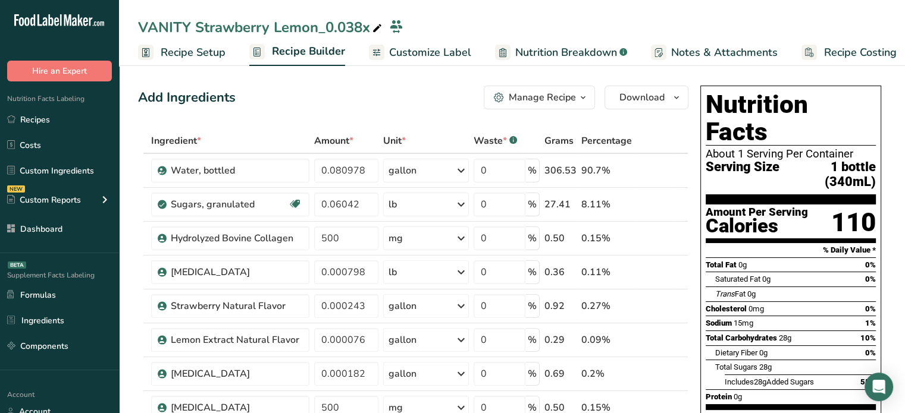
click at [590, 45] on span "Nutrition Breakdown" at bounding box center [566, 53] width 102 height 16
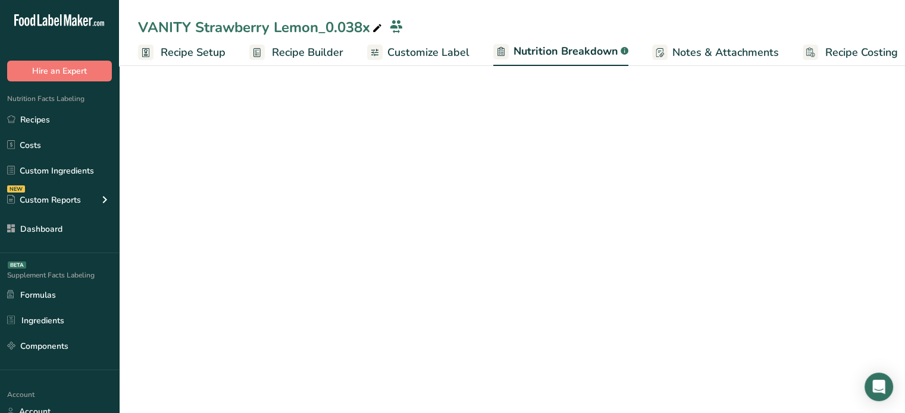
scroll to position [0, 11]
select select "Calories"
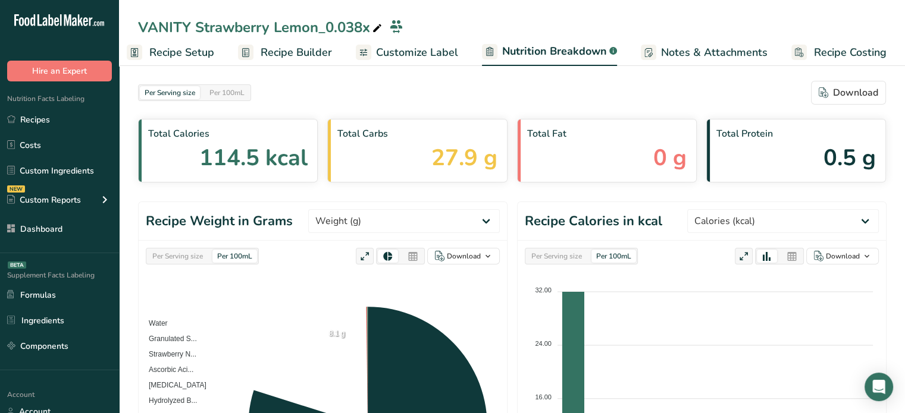
scroll to position [205, 0]
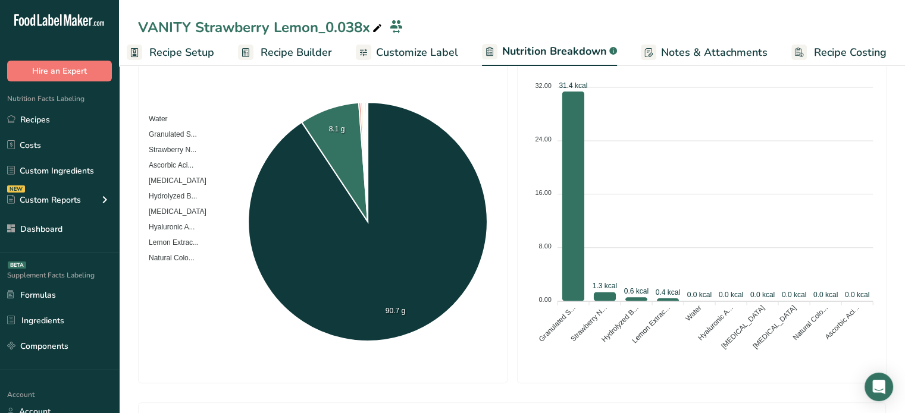
click at [895, 192] on div "Per Serving size Per 100mL Download Total Calories 114.5 kcal Total Carbs 27.9 …" at bounding box center [512, 420] width 786 height 1127
drag, startPoint x: 895, startPoint y: 192, endPoint x: 913, endPoint y: 178, distance: 23.0
click at [904, 178] on html ".a-20{fill:#fff;} Hire an Expert Nutrition Facts Labeling Recipes Costs Custom …" at bounding box center [452, 389] width 905 height 1189
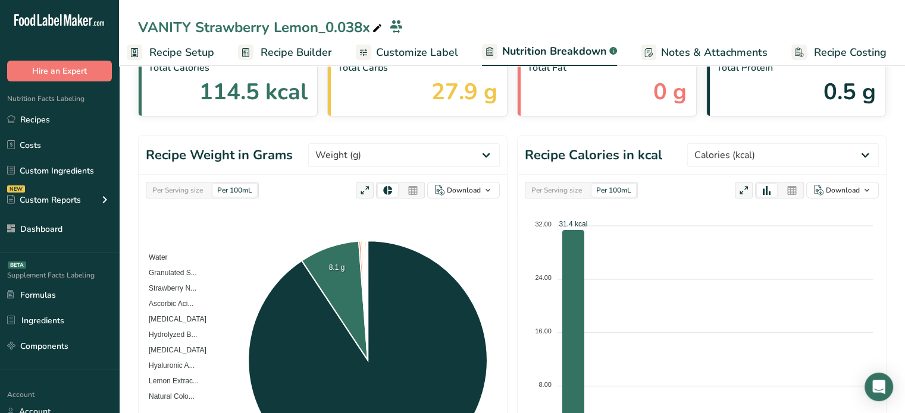
scroll to position [63, 0]
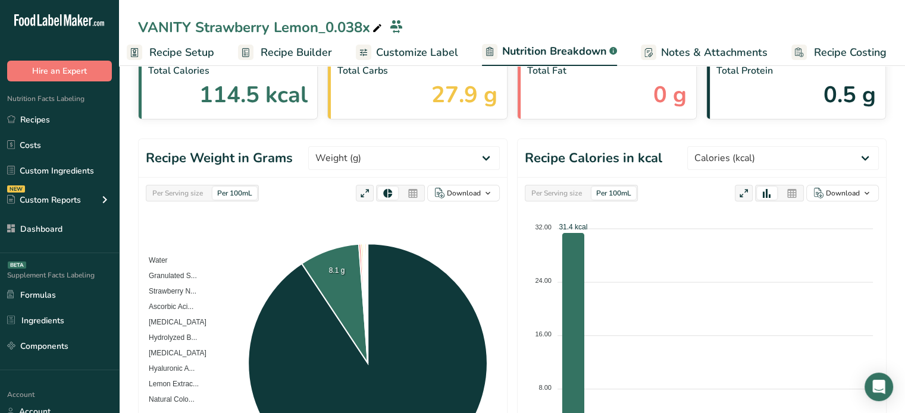
click at [190, 190] on div "Per Serving size" at bounding box center [178, 193] width 60 height 13
click at [412, 193] on icon at bounding box center [413, 194] width 11 height 17
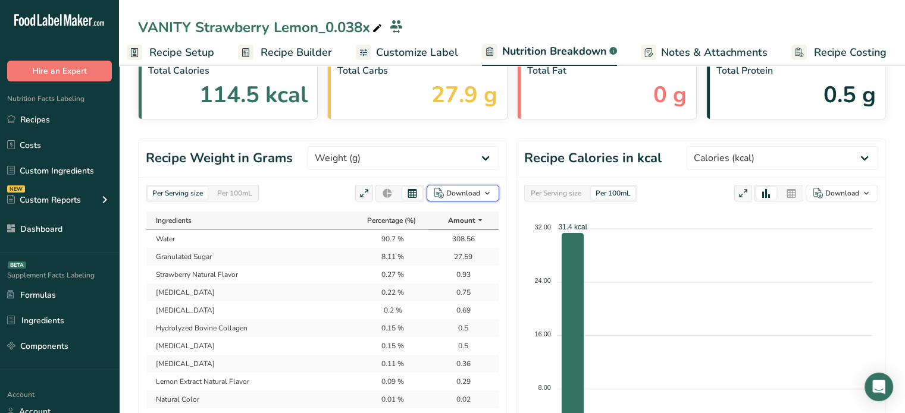
click at [471, 195] on div "Download" at bounding box center [463, 193] width 34 height 11
click at [462, 214] on div "As image (.png)" at bounding box center [459, 216] width 65 height 15
click at [654, 48] on link "Notes & Attachments" at bounding box center [704, 52] width 127 height 27
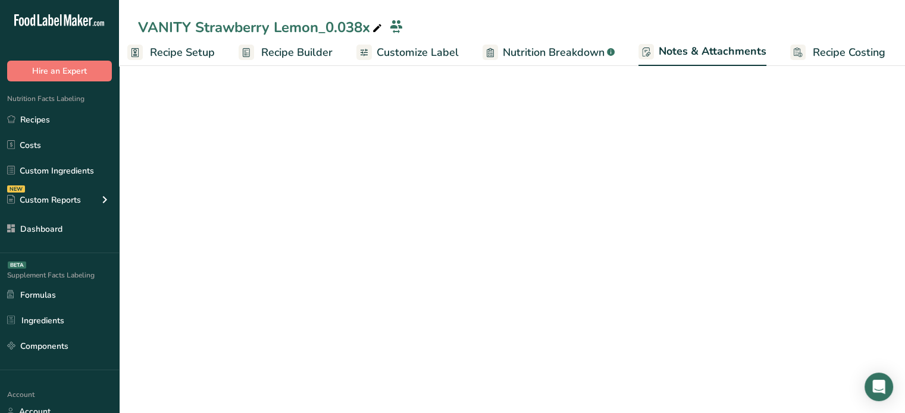
scroll to position [52, 0]
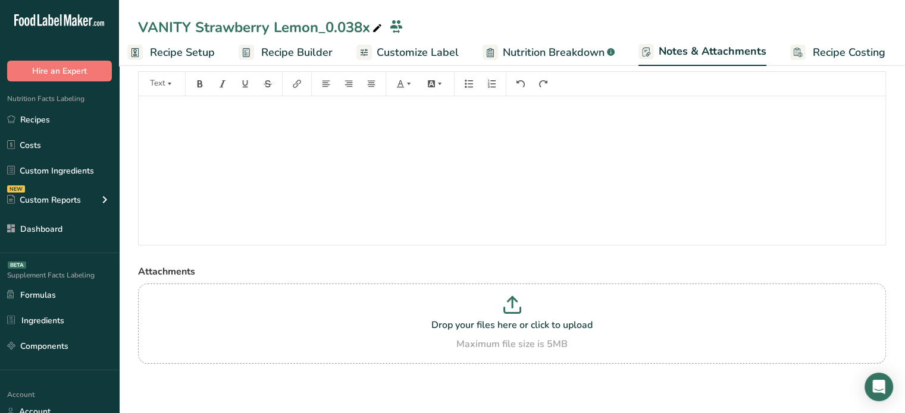
click at [562, 53] on span "Nutrition Breakdown" at bounding box center [554, 53] width 102 height 16
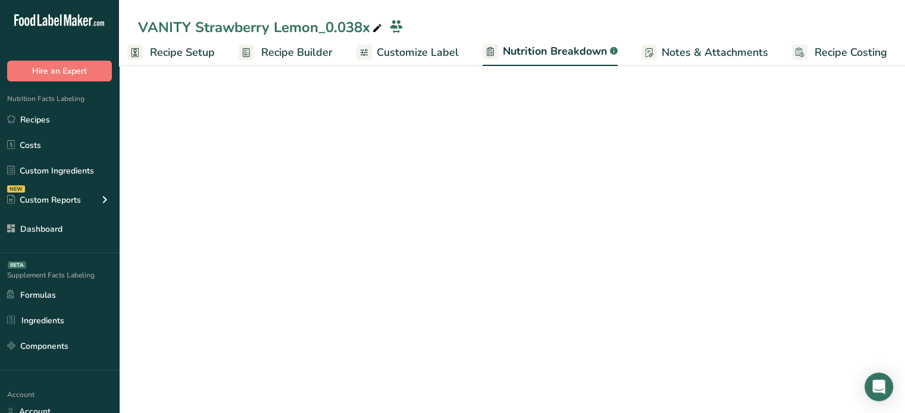
scroll to position [0, 11]
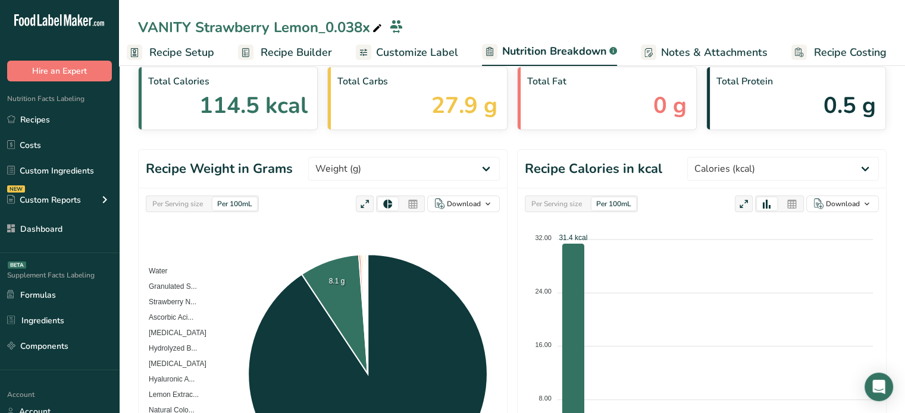
click at [417, 201] on icon at bounding box center [413, 204] width 11 height 17
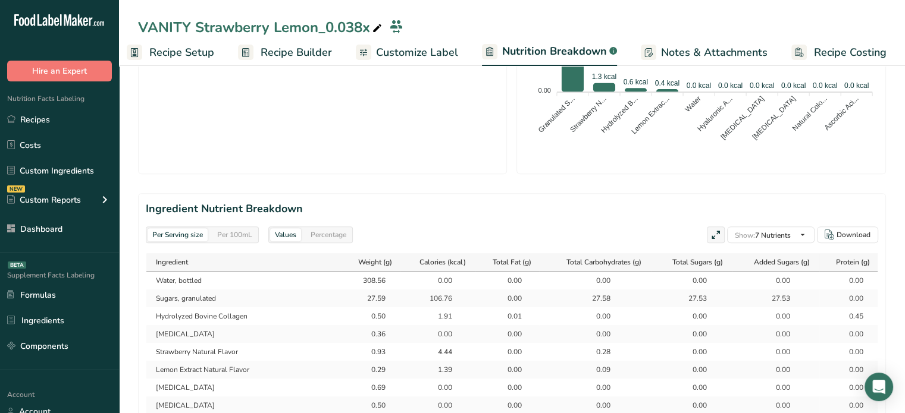
scroll to position [125, 0]
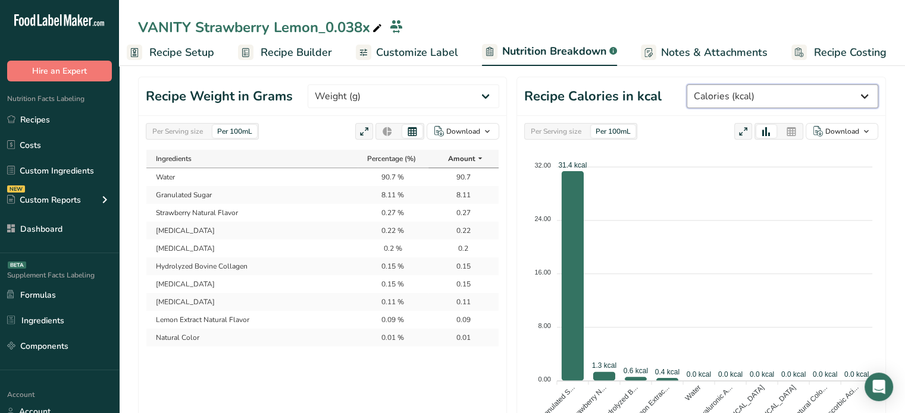
click at [834, 84] on select "Weight (g) Calories (kcal) Energy KJ (kj) Total Fat (g) Saturated Fat (g) Trans…" at bounding box center [783, 96] width 192 height 24
select select "Weight"
click at [731, 84] on select "Weight (g) Calories (kcal) Energy KJ (kj) Total Fat (g) Saturated Fat (g) Trans…" at bounding box center [783, 96] width 192 height 24
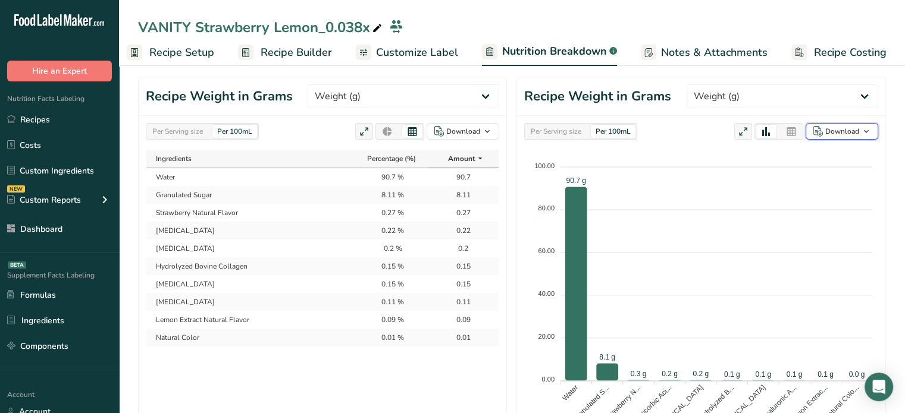
click at [833, 131] on div "Download" at bounding box center [842, 131] width 34 height 11
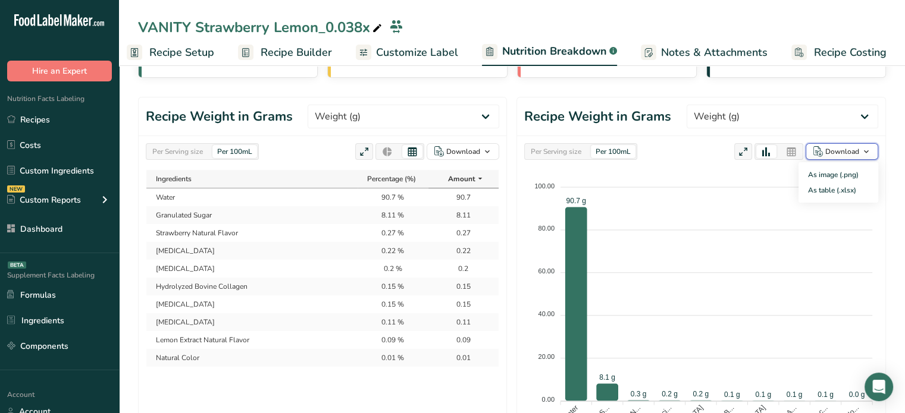
scroll to position [102, 0]
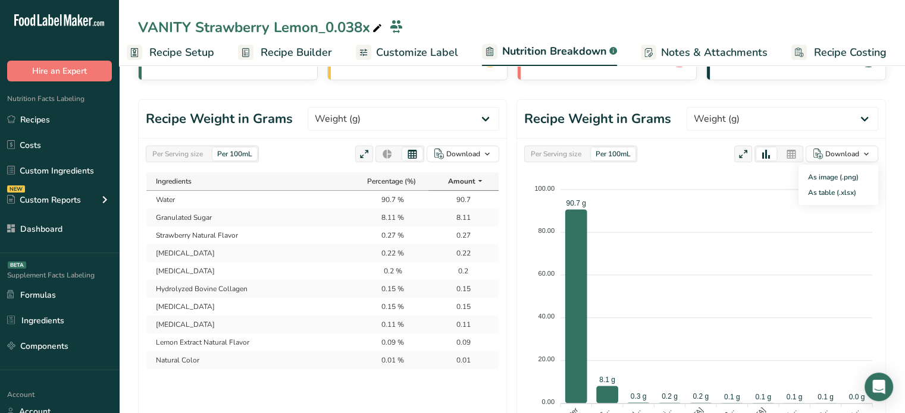
click at [539, 149] on div "Per Serving size" at bounding box center [556, 154] width 60 height 13
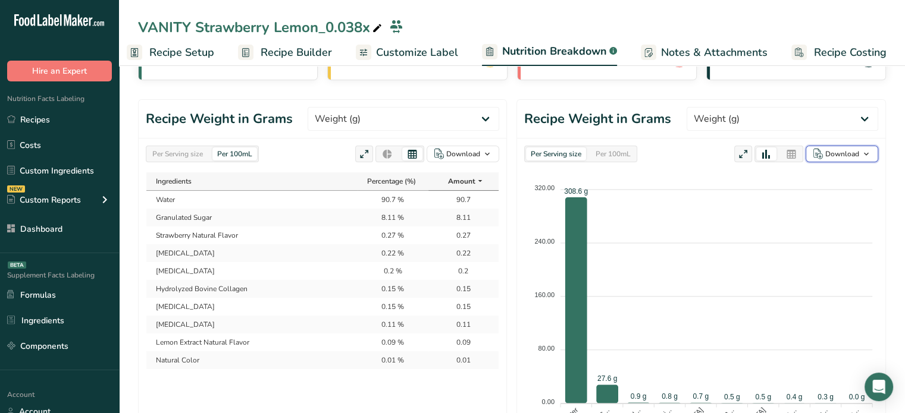
click at [835, 155] on div "Download" at bounding box center [842, 154] width 34 height 11
click at [815, 178] on div "As image (.png)" at bounding box center [838, 177] width 65 height 15
click at [441, 159] on div "Download" at bounding box center [457, 154] width 46 height 11
click at [446, 190] on div "As table (.xlsx)" at bounding box center [459, 192] width 65 height 15
